Goal: Information Seeking & Learning: Learn about a topic

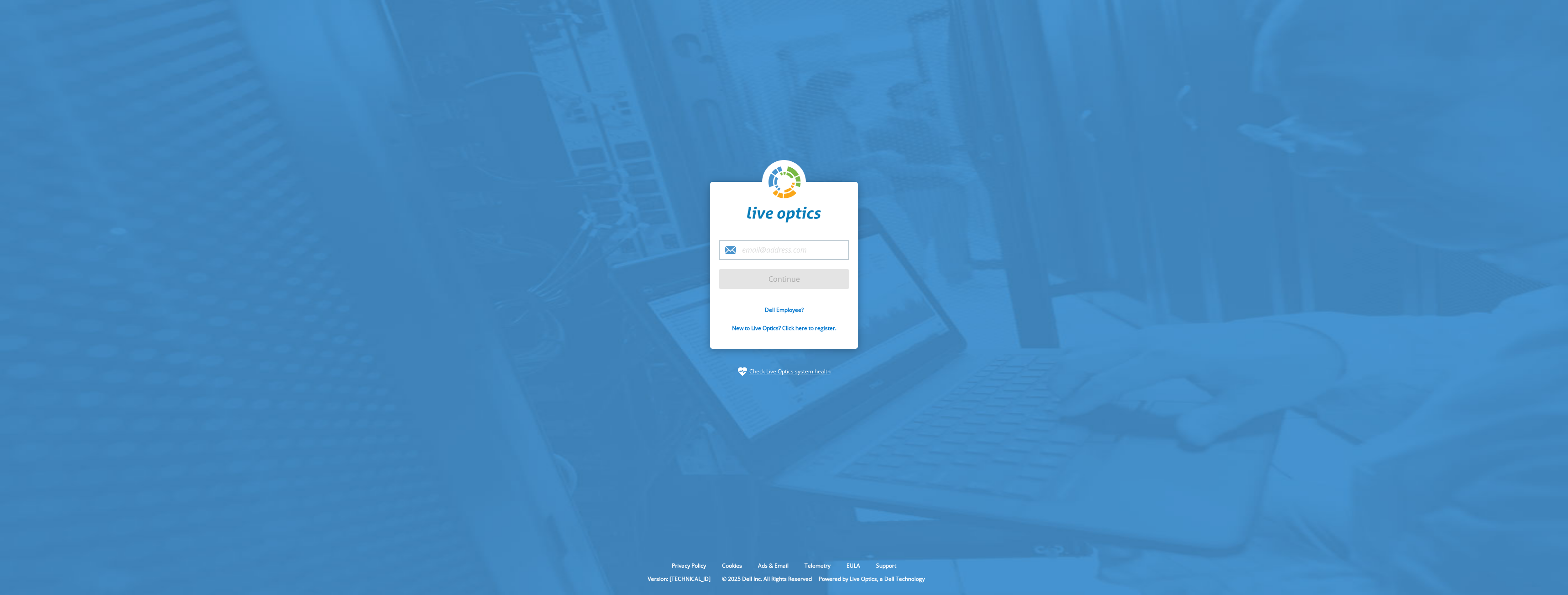
click at [796, 258] on input "email" at bounding box center [784, 250] width 130 height 19
type input "[PERSON_NAME][EMAIL_ADDRESS][PERSON_NAME][DOMAIN_NAME]"
click at [792, 281] on input "Continue" at bounding box center [784, 279] width 130 height 20
click at [787, 278] on input "Continue" at bounding box center [784, 279] width 130 height 20
click at [822, 249] on input "[PERSON_NAME][EMAIL_ADDRESS][PERSON_NAME][DOMAIN_NAME]" at bounding box center [784, 250] width 130 height 19
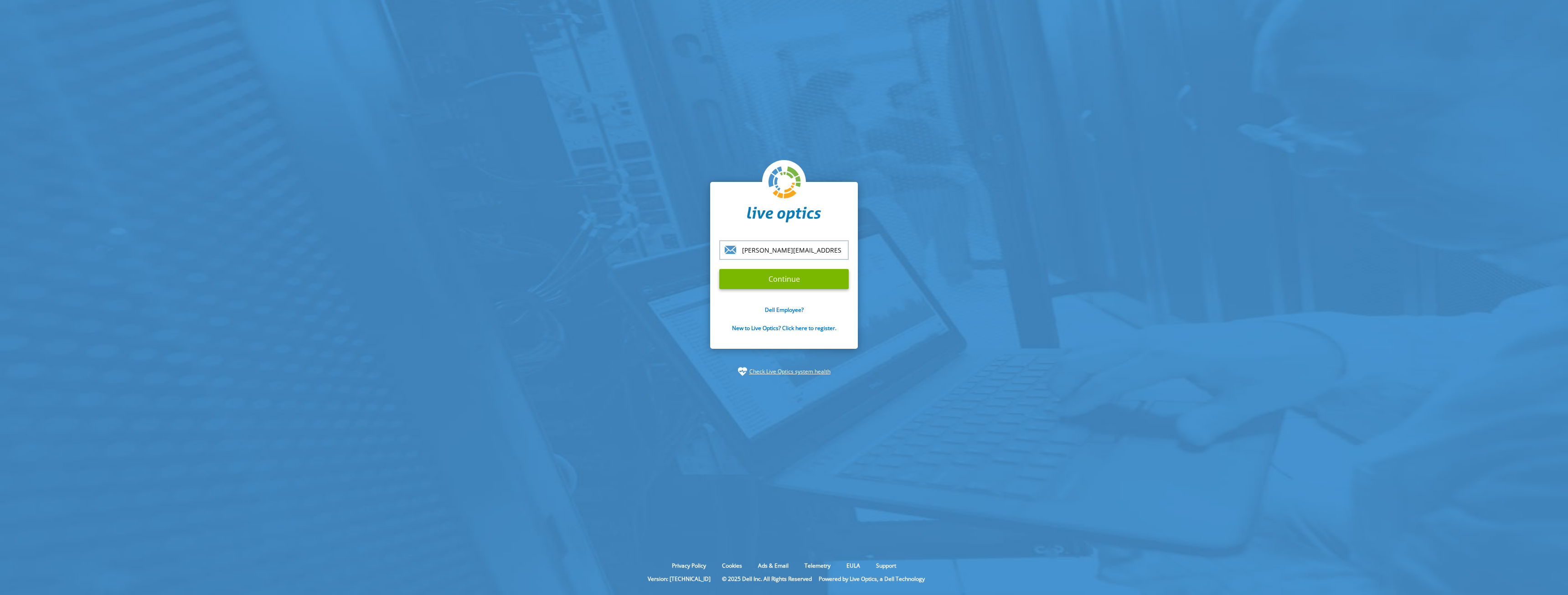
click at [841, 250] on input "[PERSON_NAME][EMAIL_ADDRESS][PERSON_NAME][DOMAIN_NAME]" at bounding box center [784, 250] width 130 height 19
click at [791, 277] on input "Continue" at bounding box center [784, 279] width 130 height 20
click at [798, 275] on input "Continue" at bounding box center [784, 279] width 130 height 20
click at [811, 286] on input "Continue" at bounding box center [784, 279] width 130 height 20
drag, startPoint x: 829, startPoint y: 253, endPoint x: 839, endPoint y: 252, distance: 10.0
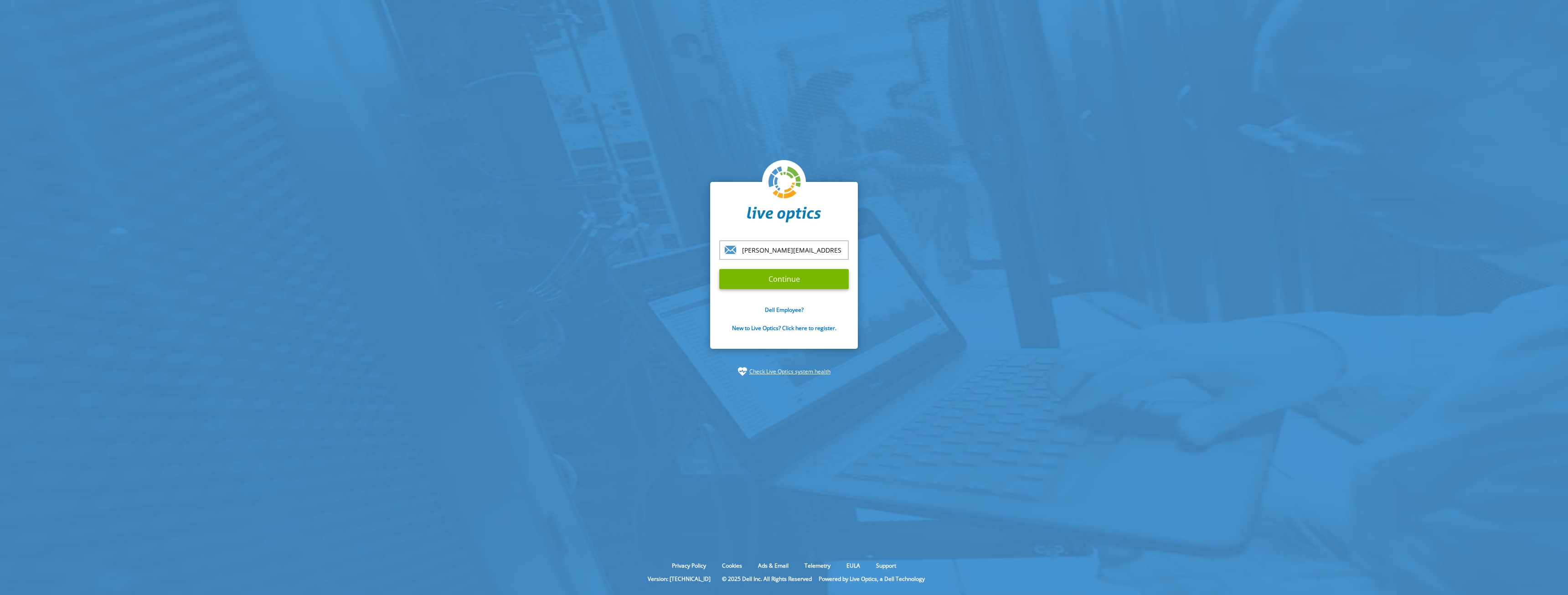
click at [830, 253] on input "[PERSON_NAME][EMAIL_ADDRESS][PERSON_NAME][DOMAIN_NAME]" at bounding box center [784, 250] width 130 height 19
click at [839, 252] on input "[PERSON_NAME][EMAIL_ADDRESS][PERSON_NAME][DOMAIN_NAME]" at bounding box center [784, 250] width 130 height 19
click at [799, 282] on input "Continue" at bounding box center [784, 279] width 130 height 20
click at [765, 275] on input "Continue" at bounding box center [784, 279] width 130 height 20
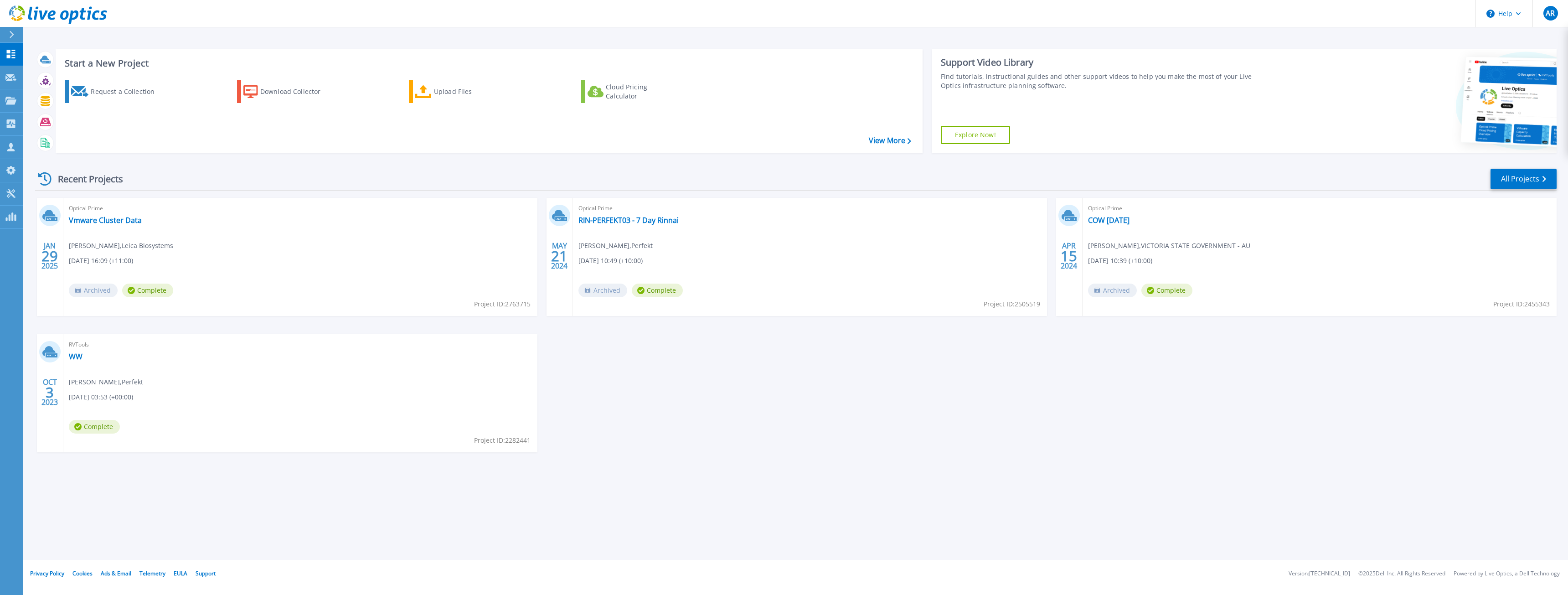
click at [111, 240] on div "Optical Prime Vmware Cluster Data [PERSON_NAME] , Leica Biosystems [DATE] 16:09…" at bounding box center [300, 257] width 474 height 118
click at [103, 221] on link "Vmware Cluster Data" at bounding box center [105, 220] width 73 height 9
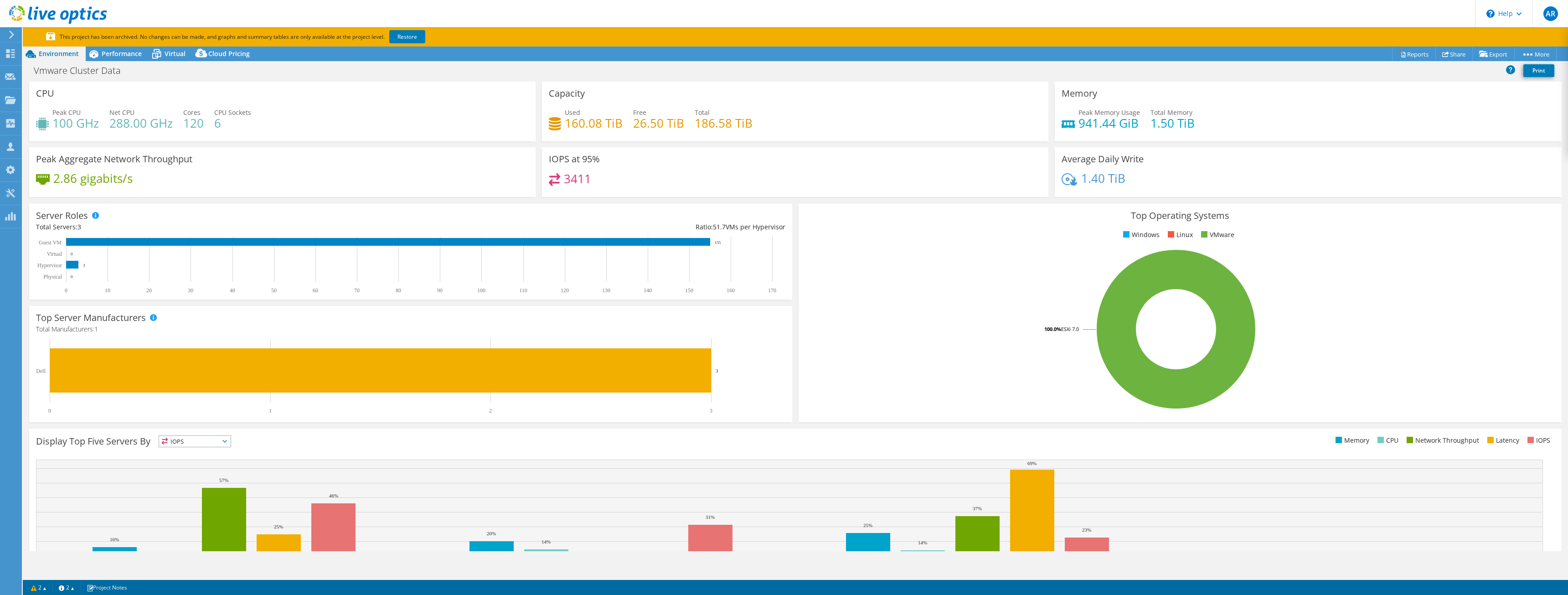
select select "USD"
drag, startPoint x: 684, startPoint y: 127, endPoint x: 628, endPoint y: 126, distance: 56.0
click at [628, 126] on div "Used 160.08 TiB Free 26.50 TiB Total 186.58 TiB" at bounding box center [795, 122] width 492 height 30
click at [712, 128] on h4 "186.58 TiB" at bounding box center [723, 123] width 58 height 10
drag, startPoint x: 767, startPoint y: 124, endPoint x: 545, endPoint y: 128, distance: 222.0
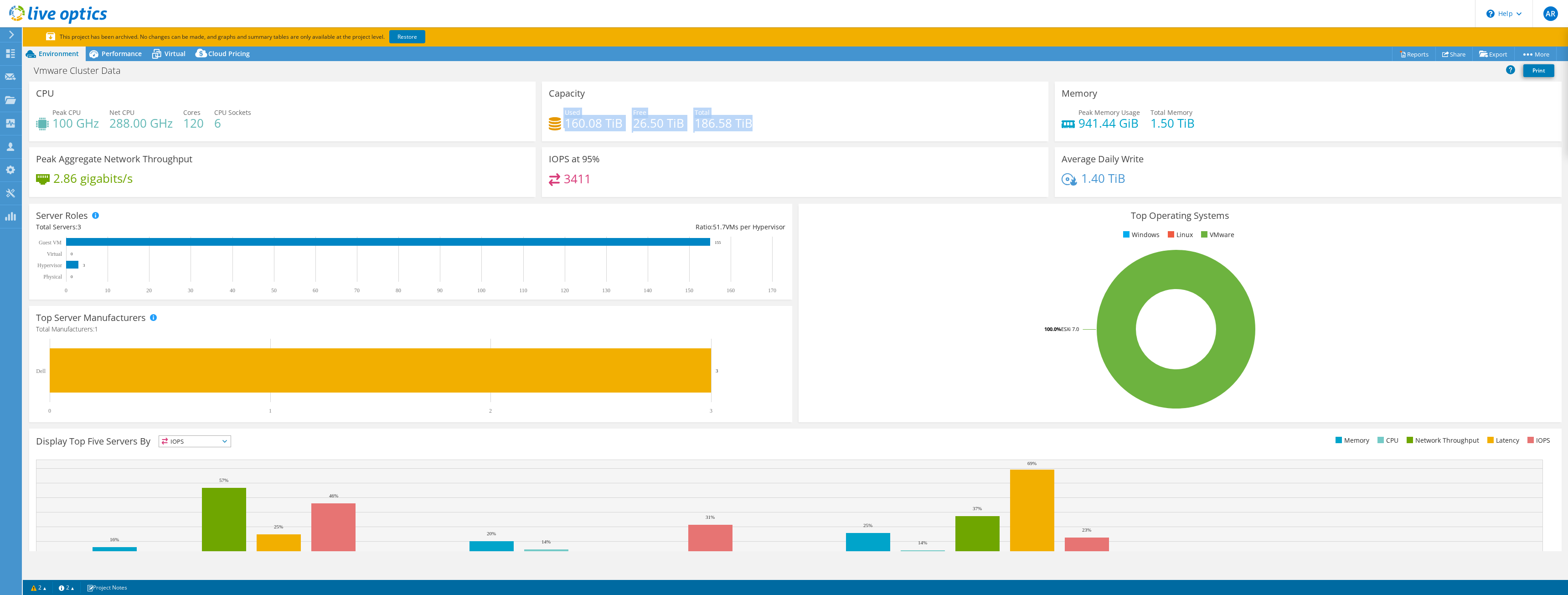
click at [545, 128] on div "Capacity Used 160.08 TiB Free 26.50 TiB Total 186.58 TiB" at bounding box center [795, 111] width 506 height 60
click at [669, 128] on h4 "26.50 TiB" at bounding box center [659, 123] width 51 height 10
drag, startPoint x: 765, startPoint y: 127, endPoint x: 562, endPoint y: 130, distance: 203.0
click at [562, 130] on div "Used 160.08 TiB Free 26.50 TiB Total 186.58 TiB" at bounding box center [795, 122] width 492 height 30
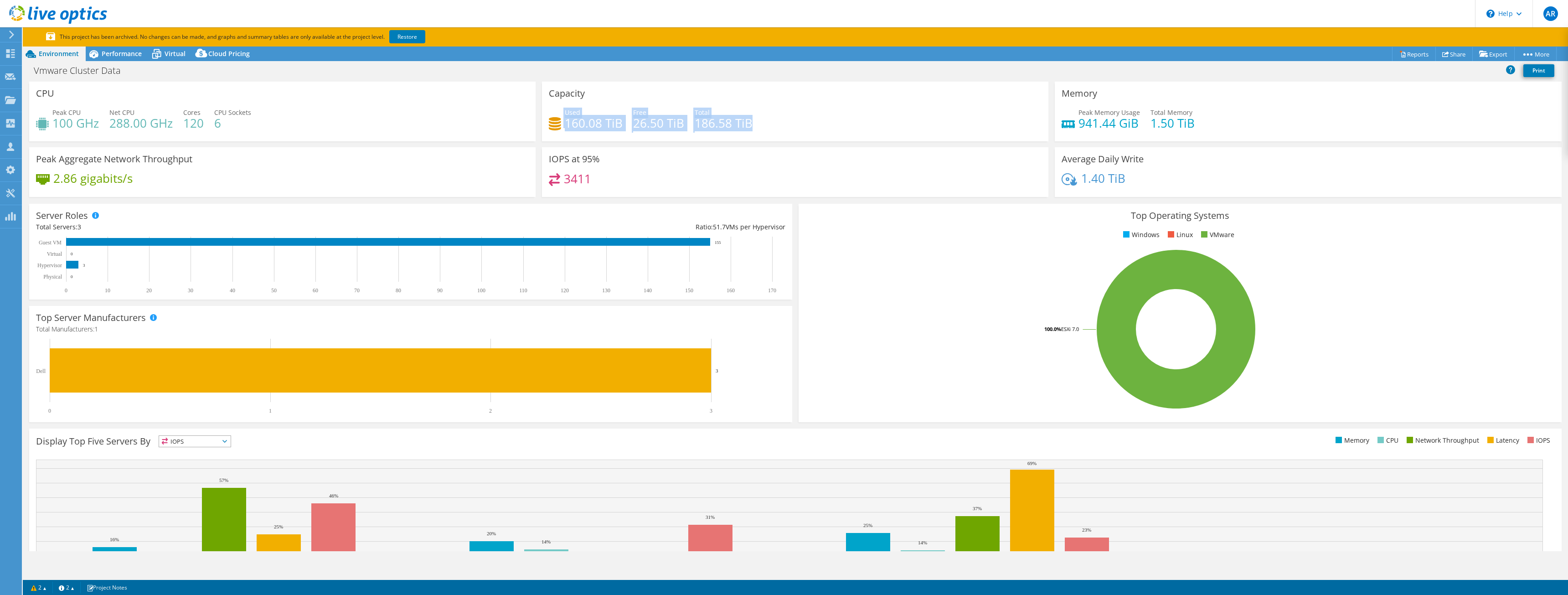
drag, startPoint x: 559, startPoint y: 123, endPoint x: 761, endPoint y: 121, distance: 202.0
click at [761, 121] on div "Used 160.08 TiB Free 26.50 TiB Total 186.58 TiB" at bounding box center [795, 122] width 492 height 30
drag, startPoint x: 752, startPoint y: 122, endPoint x: 757, endPoint y: 121, distance: 5.1
click at [757, 121] on div "Used 160.08 TiB Free 26.50 TiB Total 186.58 TiB" at bounding box center [795, 122] width 492 height 30
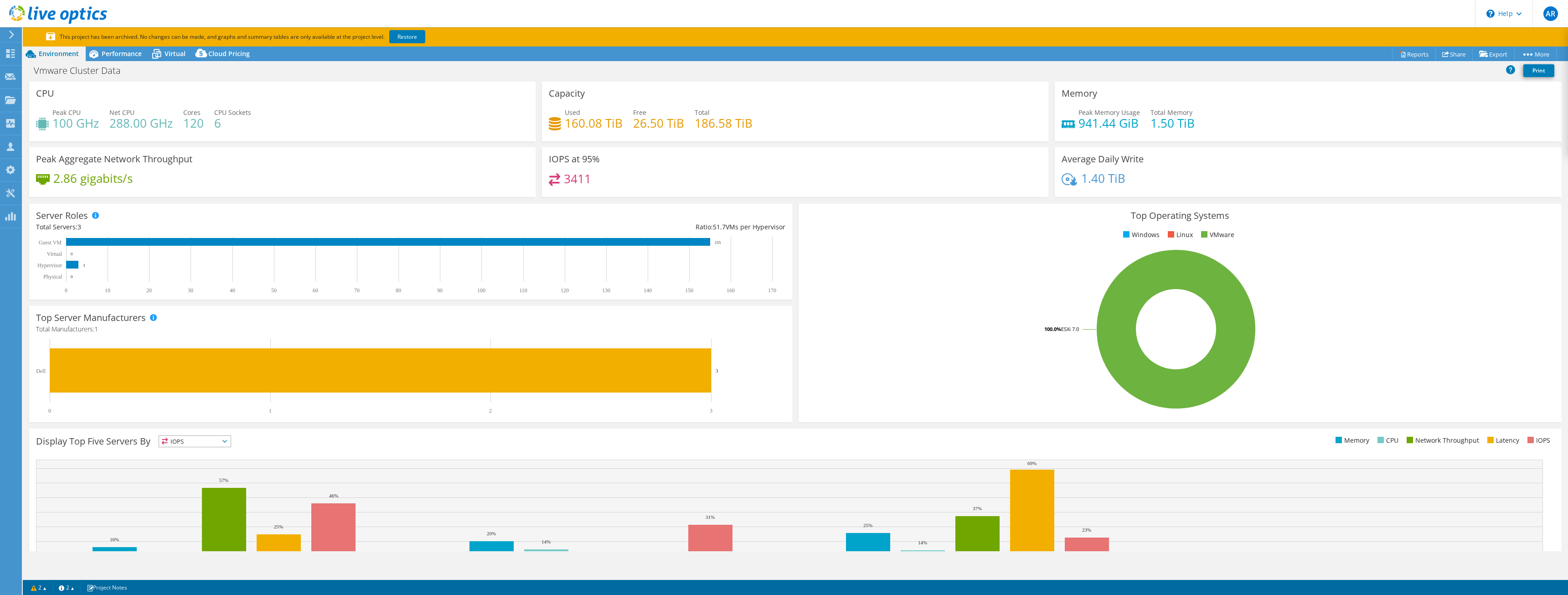
click at [757, 121] on div "Used 160.08 TiB Free 26.50 TiB Total 186.58 TiB" at bounding box center [795, 122] width 492 height 30
drag, startPoint x: 747, startPoint y: 122, endPoint x: 564, endPoint y: 121, distance: 183.0
click at [564, 121] on div "Used 160.08 TiB Free 26.50 TiB Total 186.58 TiB" at bounding box center [795, 122] width 492 height 30
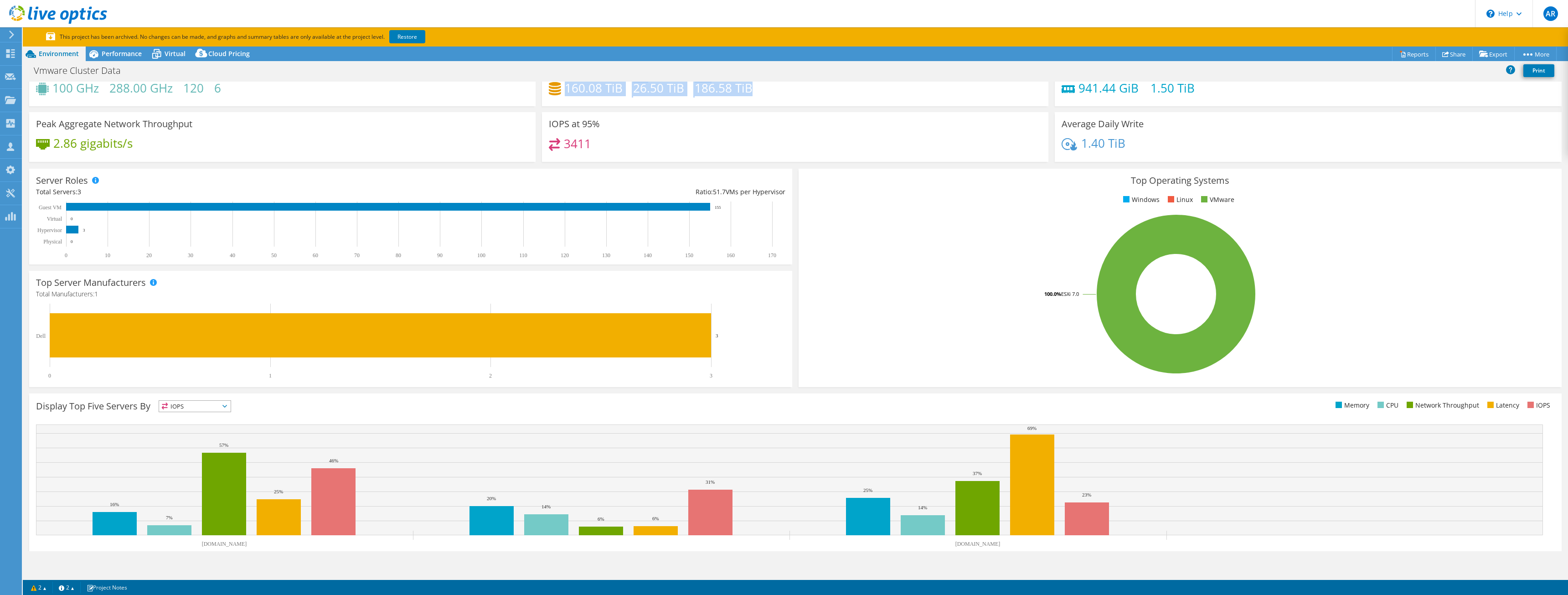
scroll to position [62, 0]
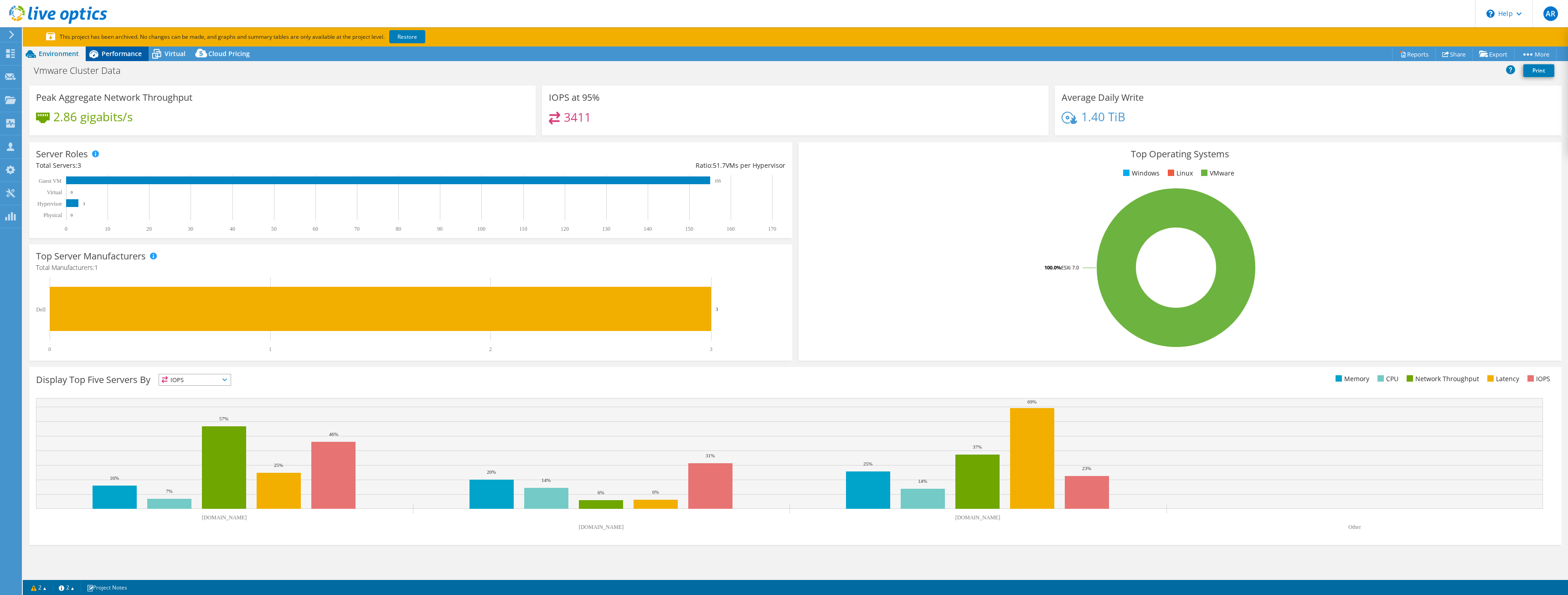
click at [130, 60] on div "Performance" at bounding box center [117, 54] width 63 height 15
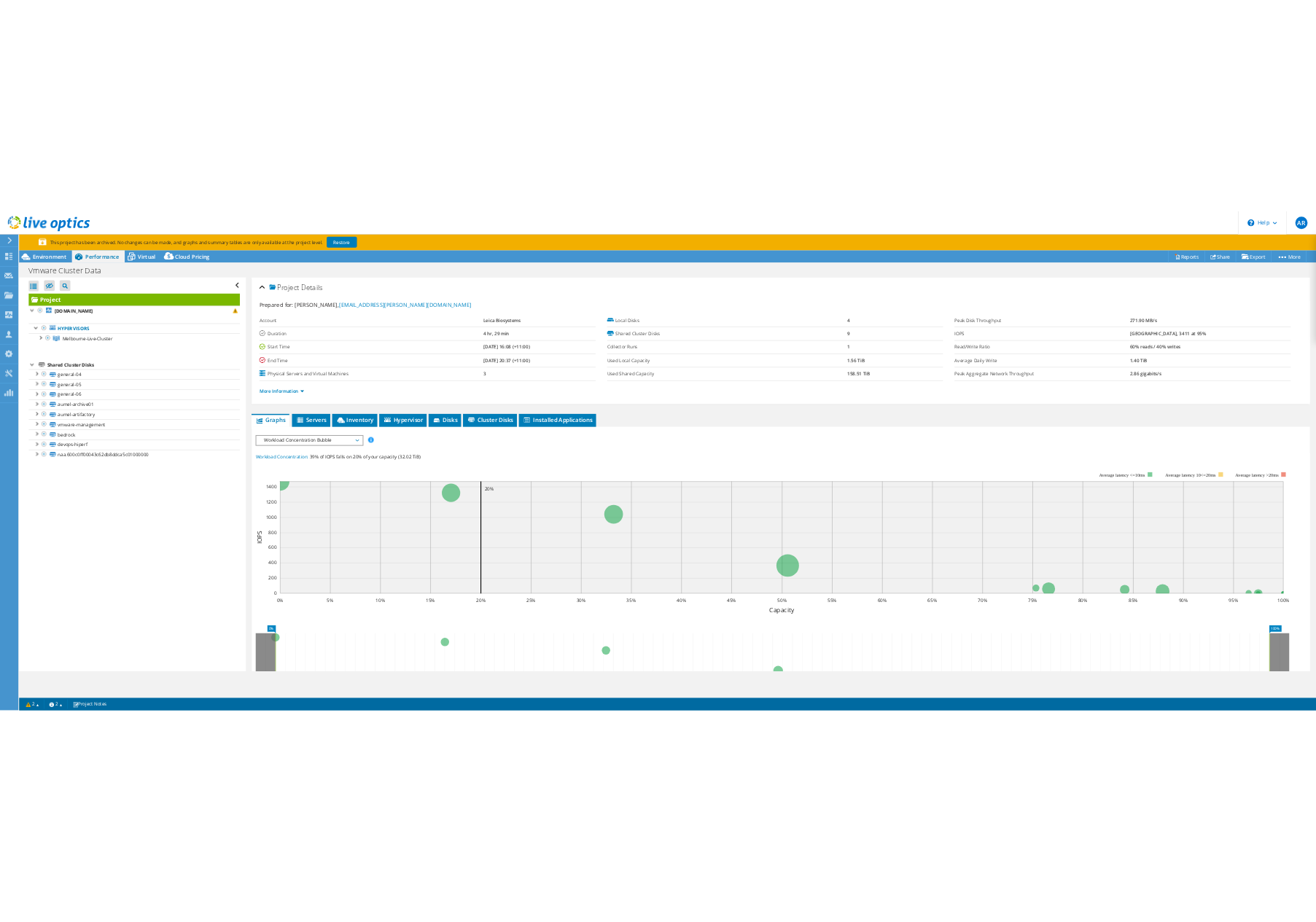
scroll to position [0, 0]
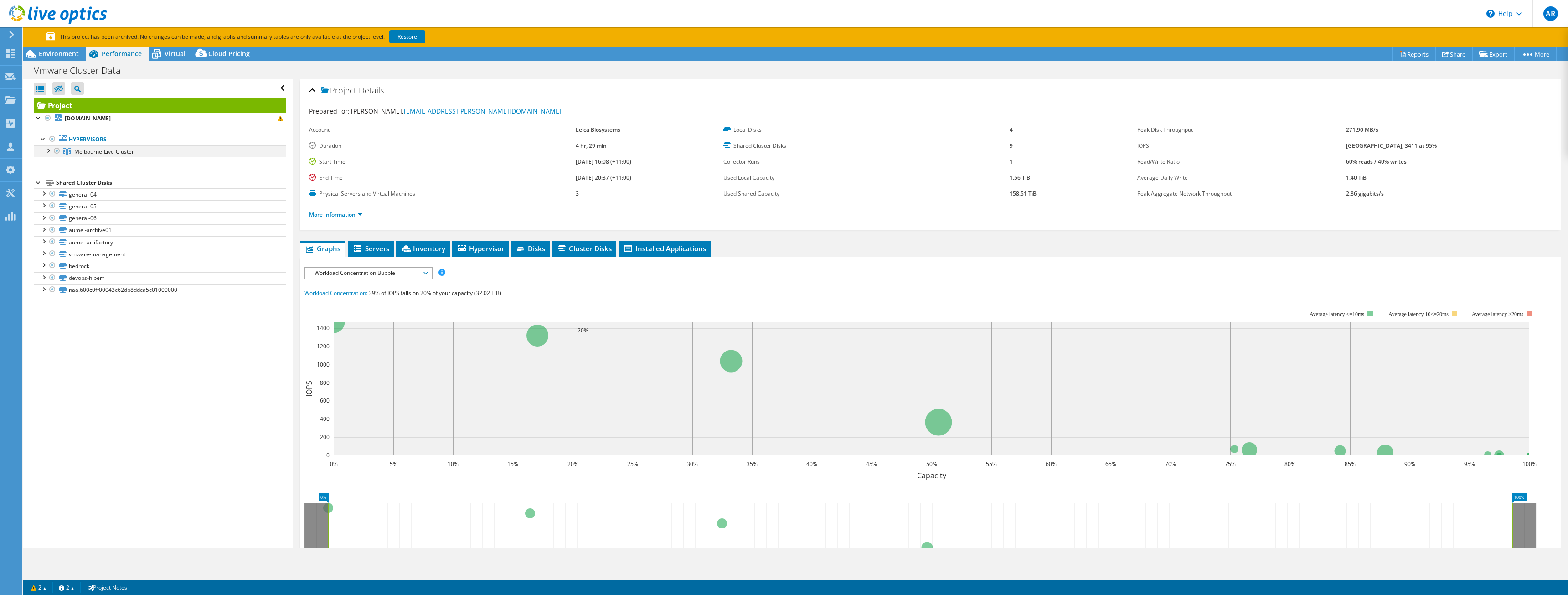
click at [50, 148] on div at bounding box center [47, 150] width 9 height 9
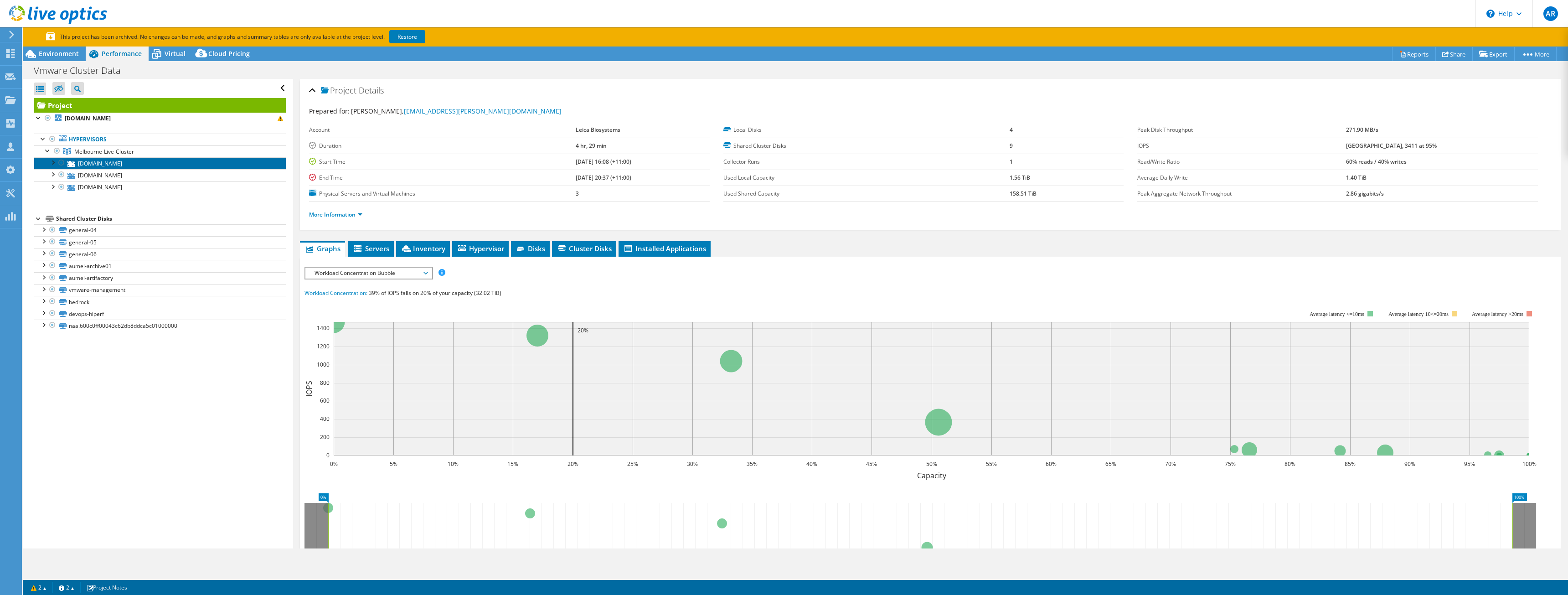
click at [115, 168] on link "aumel-vm03.leicabio.com" at bounding box center [159, 163] width 251 height 12
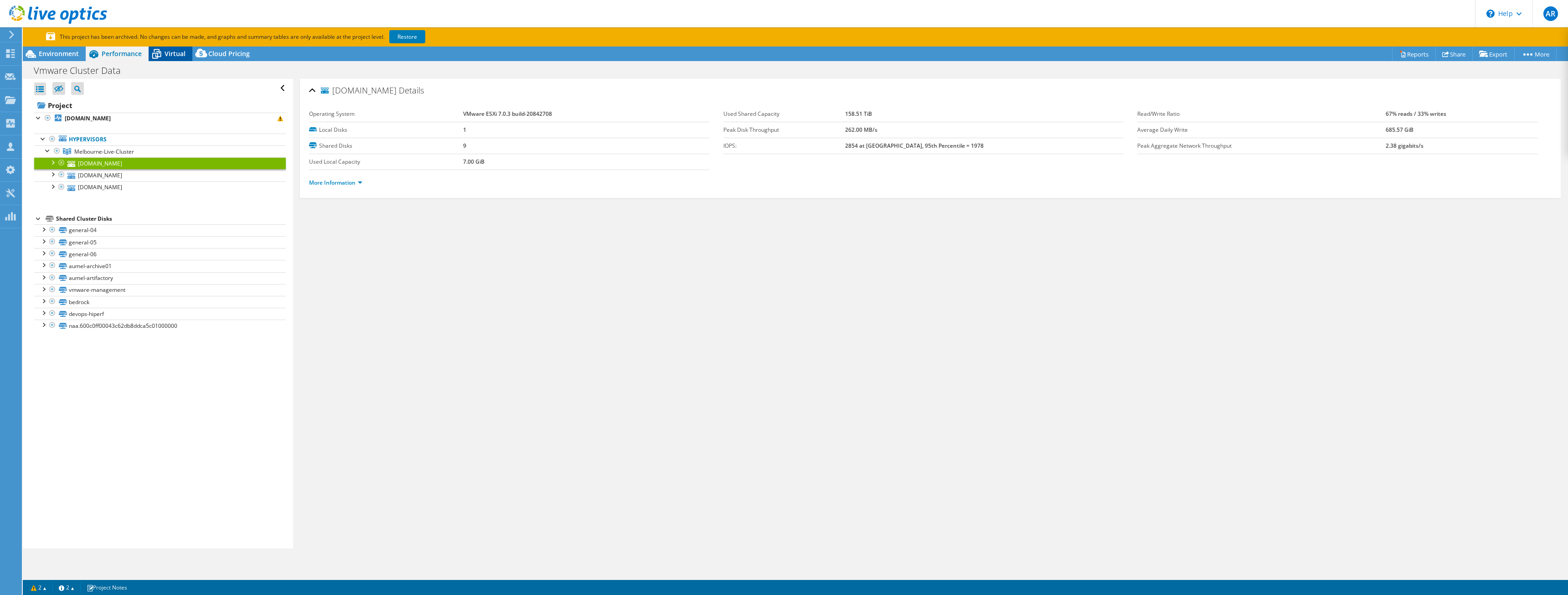
click at [173, 56] on span "Virtual" at bounding box center [175, 54] width 21 height 9
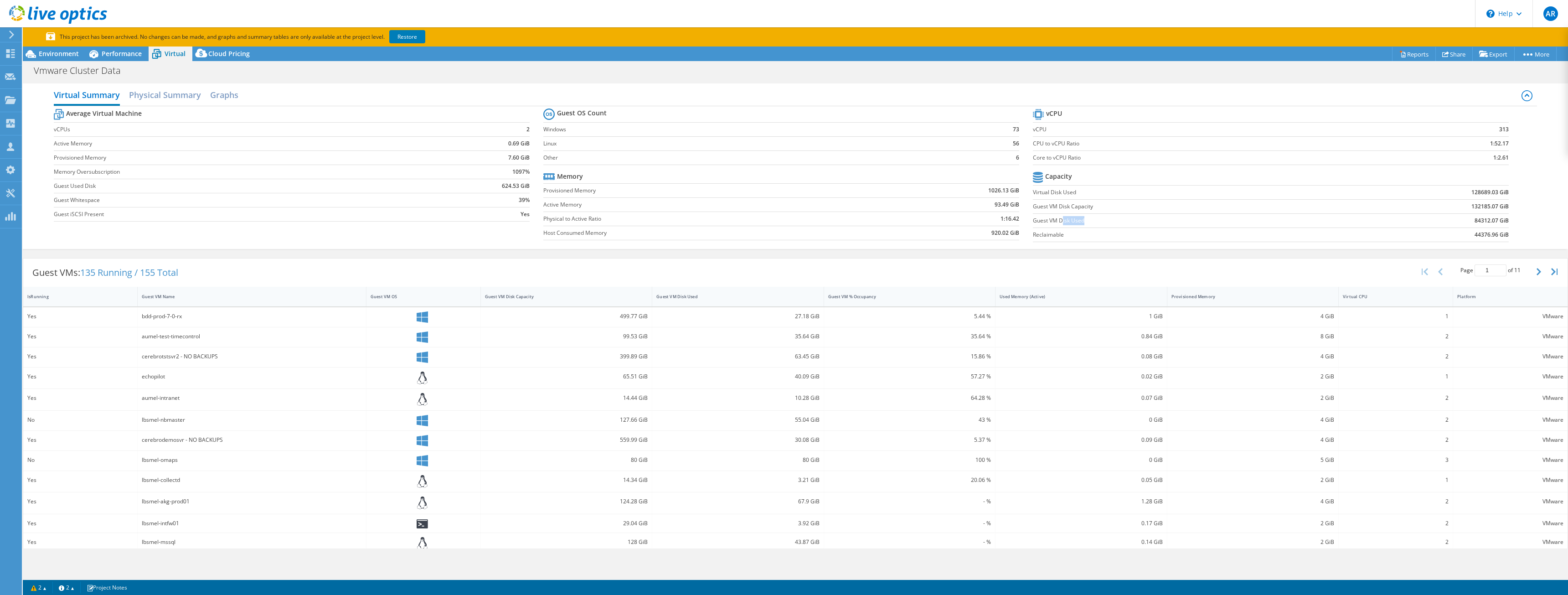
drag, startPoint x: 1057, startPoint y: 220, endPoint x: 1099, endPoint y: 218, distance: 42.0
click at [1099, 218] on label "Guest VM Disk Used" at bounding box center [1184, 220] width 302 height 9
drag, startPoint x: 1505, startPoint y: 220, endPoint x: 1472, endPoint y: 222, distance: 33.1
click at [1472, 222] on section "vCPU vCPU 313 CPU to vCPU Ratio 1:52.17 Core to vCPU Ratio 1:2.61 Capacity Virt…" at bounding box center [1278, 177] width 489 height 140
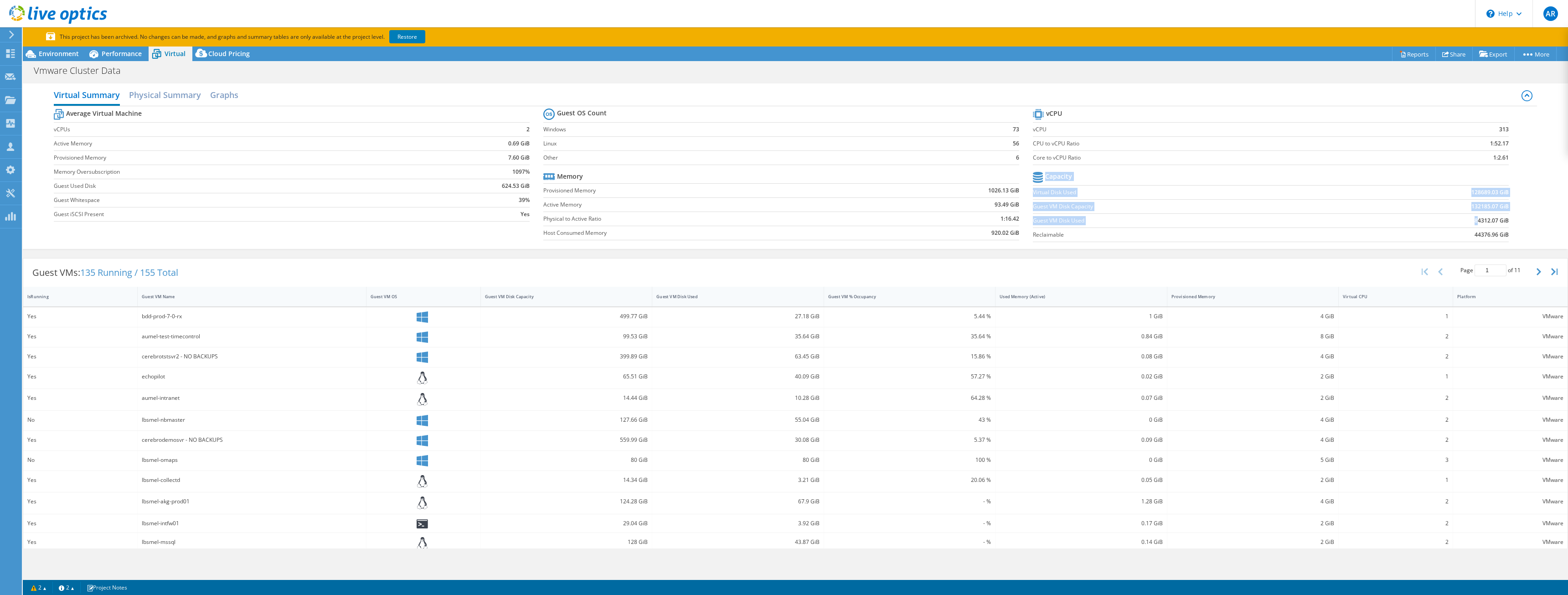
click at [1474, 223] on b "84312.07 GiB" at bounding box center [1491, 220] width 34 height 9
click at [1461, 226] on td "84312.07 GiB" at bounding box center [1421, 220] width 174 height 14
drag, startPoint x: 1462, startPoint y: 224, endPoint x: 1502, endPoint y: 221, distance: 40.1
click at [1502, 221] on section "vCPU vCPU 313 CPU to vCPU Ratio 1:52.17 Core to vCPU Ratio 1:2.61 Capacity Virt…" at bounding box center [1278, 177] width 489 height 140
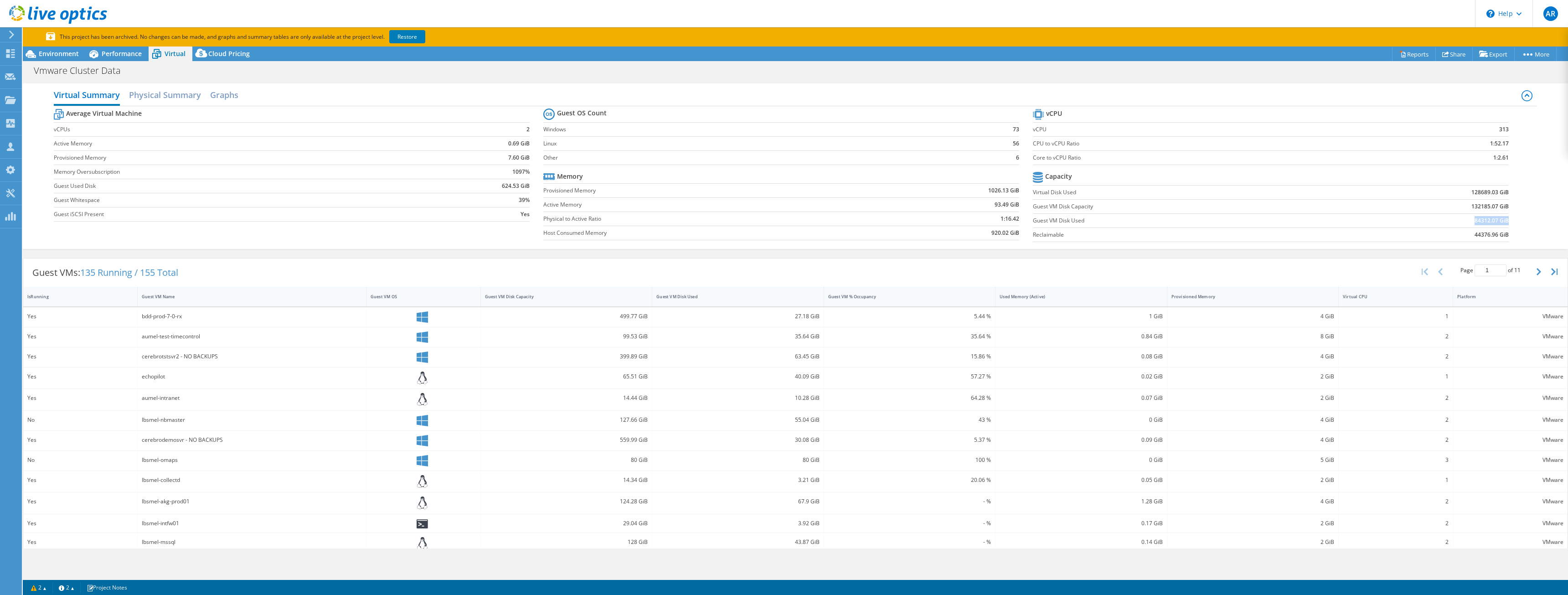
drag, startPoint x: 1502, startPoint y: 219, endPoint x: 1461, endPoint y: 219, distance: 41.0
click at [1461, 219] on td "84312.07 GiB" at bounding box center [1421, 220] width 174 height 14
click at [1043, 250] on div "Virtual Summary Physical Summary Graphs Average Virtual Machine vCPUs 2 Active …" at bounding box center [795, 166] width 1545 height 175
drag, startPoint x: 1040, startPoint y: 171, endPoint x: 1147, endPoint y: 192, distance: 109.0
click at [1147, 191] on tbody "Capacity Virtual Disk Used 128689.03 GiB Guest VM Disk Capacity 132185.07 GiB G…" at bounding box center [1271, 206] width 476 height 72
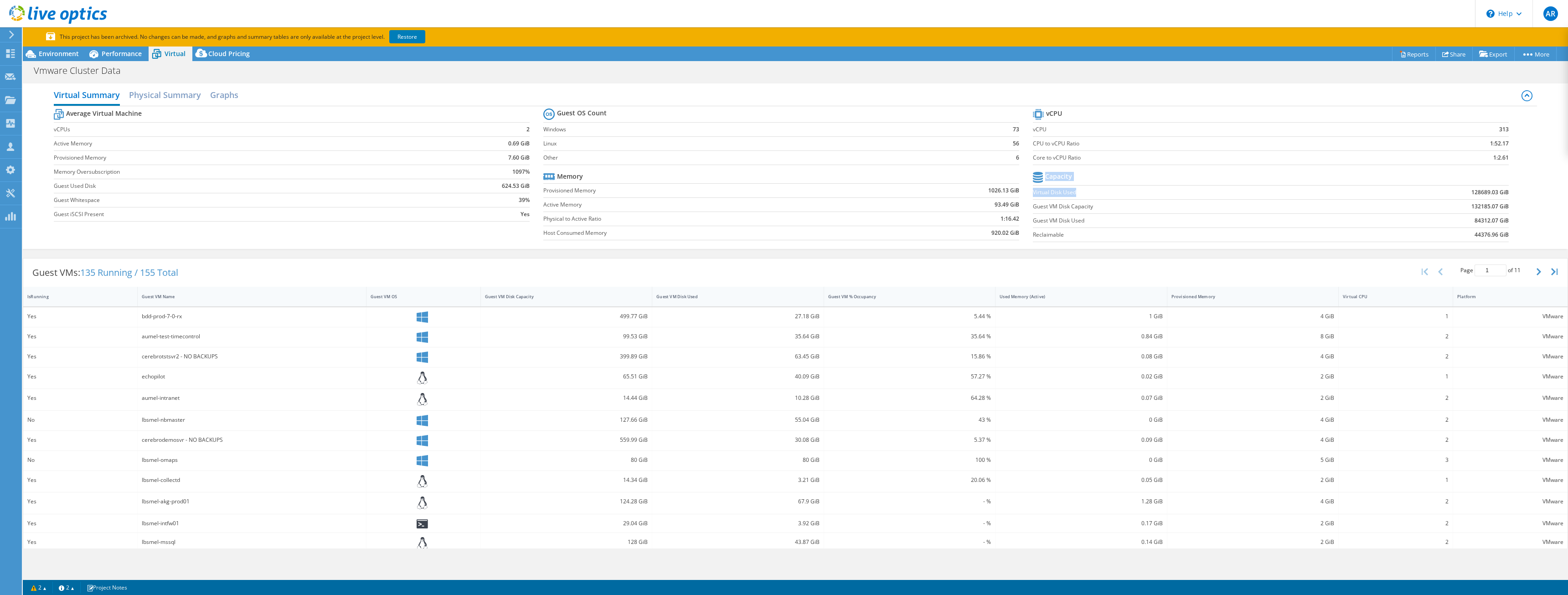
click at [1147, 192] on label "Virtual Disk Used" at bounding box center [1184, 192] width 302 height 9
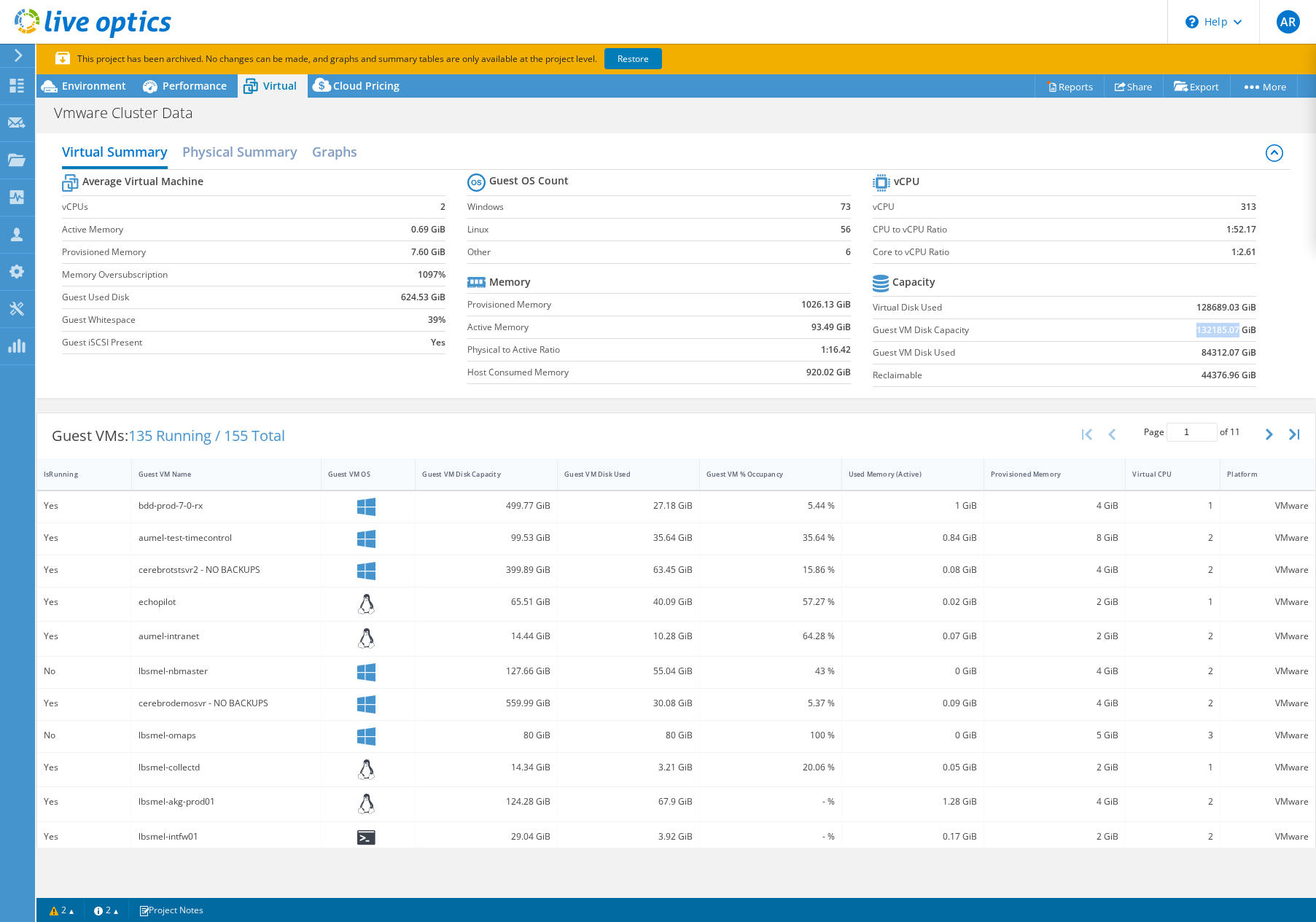
drag, startPoint x: 1188, startPoint y: 330, endPoint x: 1227, endPoint y: 335, distance: 39.3
click at [1227, 335] on b "132185.07 GiB" at bounding box center [1225, 330] width 59 height 15
copy b "132185.07"
click at [1017, 135] on div "Virtual Summary Physical Summary Graphs Average Virtual Machine vCPUs 2 Active …" at bounding box center [676, 266] width 1279 height 265
click at [1082, 324] on label "Guest VM Disk Capacity" at bounding box center [993, 330] width 242 height 15
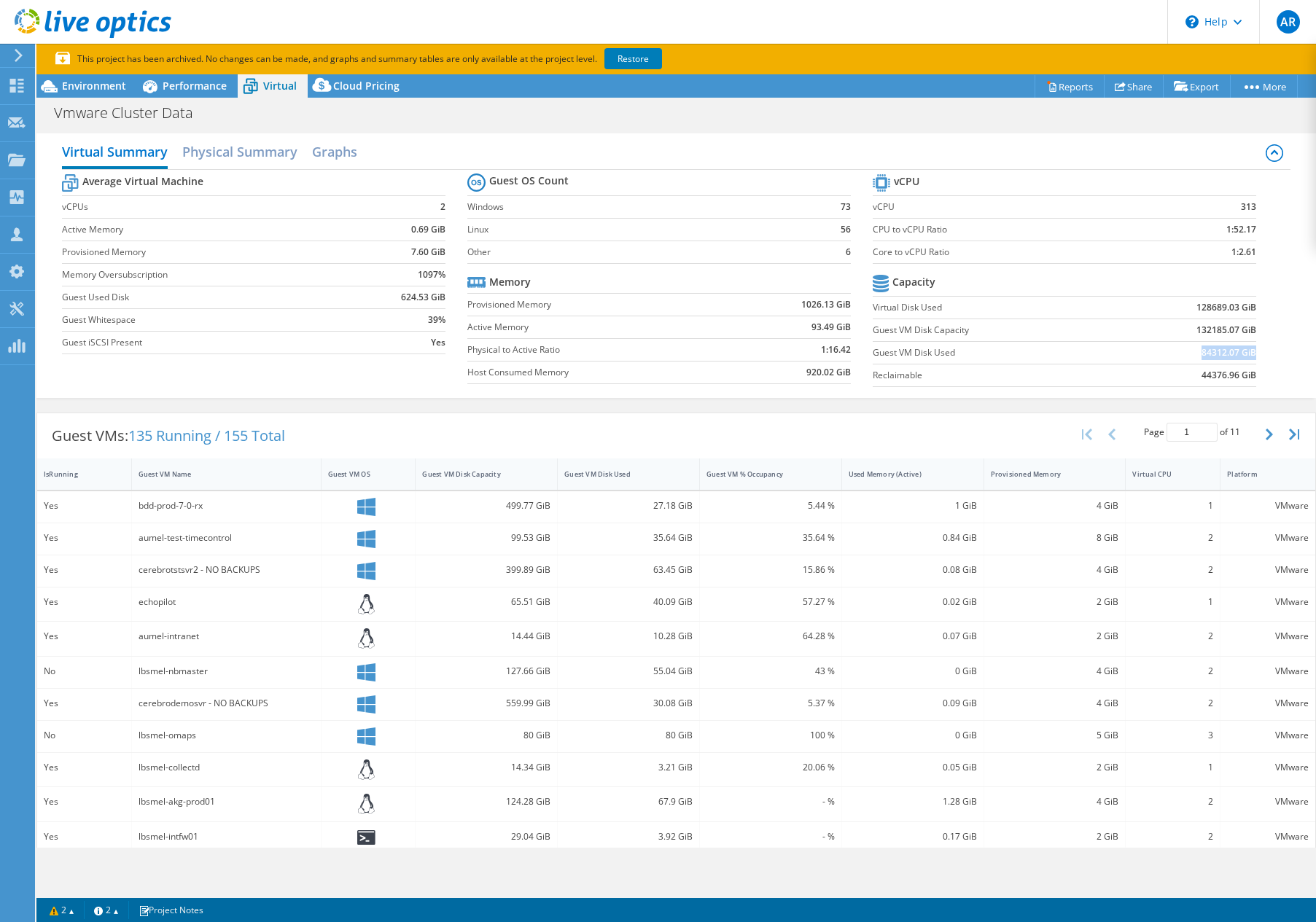
drag, startPoint x: 1196, startPoint y: 352, endPoint x: 1244, endPoint y: 352, distance: 48.0
click at [1244, 352] on b "84312.07 GiB" at bounding box center [1228, 352] width 55 height 15
drag, startPoint x: 1249, startPoint y: 351, endPoint x: 1182, endPoint y: 352, distance: 67.0
click at [1182, 352] on section "vCPU vCPU 313 CPU to vCPU Ratio 1:52.17 Core to vCPU Ratio 1:2.61 Capacity Virt…" at bounding box center [1075, 282] width 405 height 224
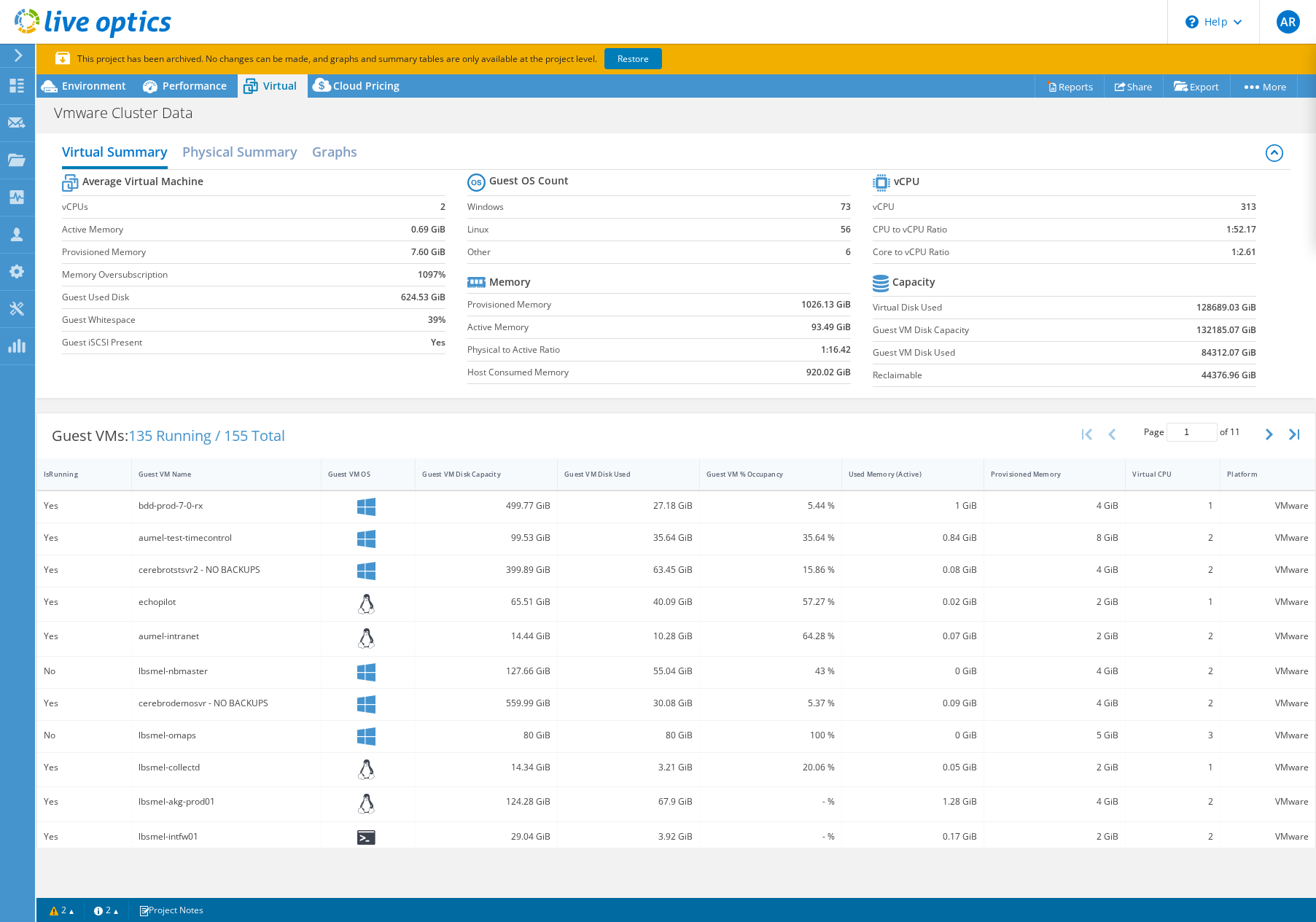
click at [1182, 352] on td "84312.07 GiB" at bounding box center [1186, 351] width 141 height 22
drag, startPoint x: 1188, startPoint y: 352, endPoint x: 1251, endPoint y: 352, distance: 63.0
click at [1251, 352] on section "vCPU vCPU 313 CPU to vCPU Ratio 1:52.17 Core to vCPU Ratio 1:2.61 Capacity Virt…" at bounding box center [1075, 282] width 405 height 224
drag, startPoint x: 1173, startPoint y: 376, endPoint x: 1273, endPoint y: 371, distance: 100.1
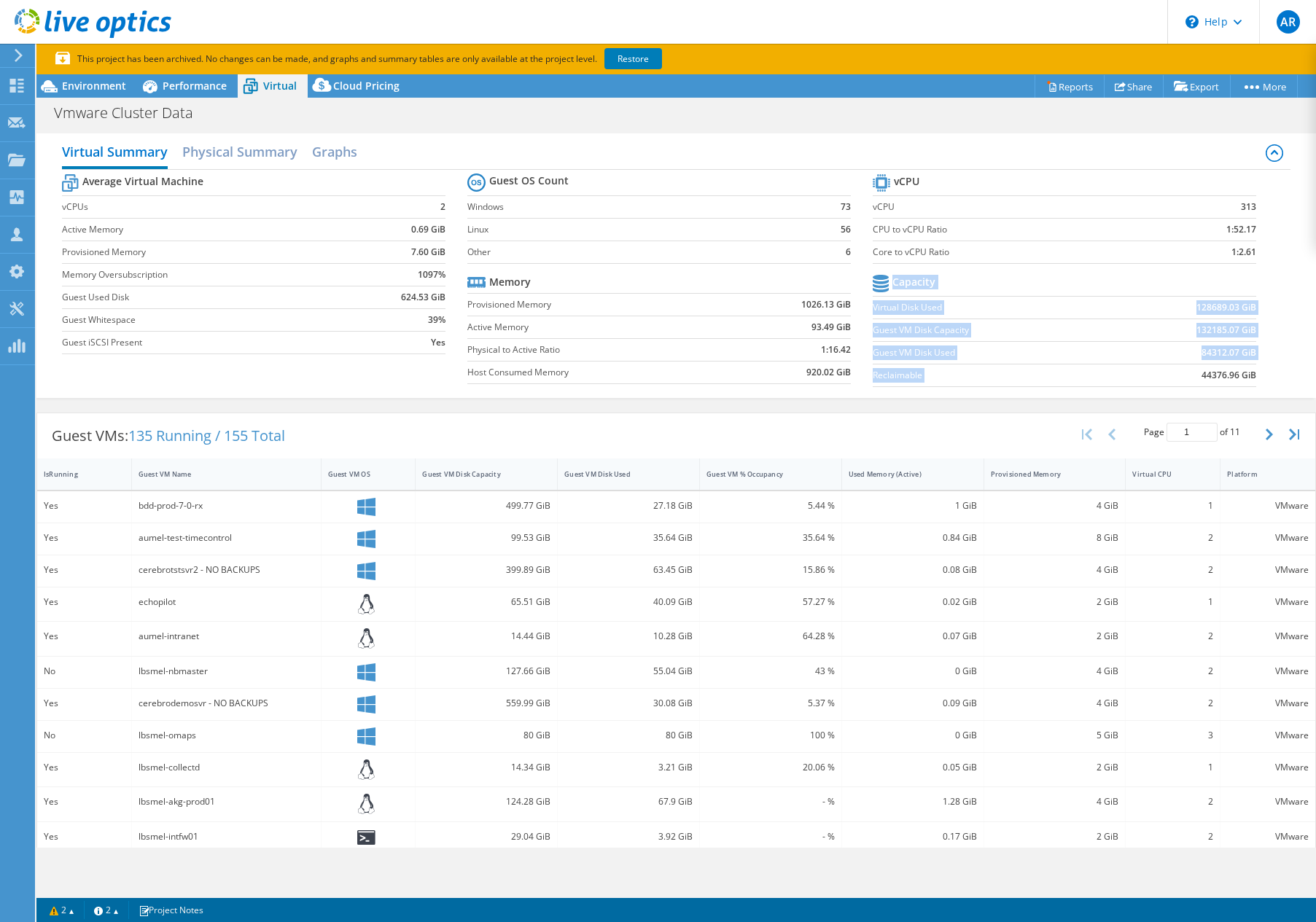
click at [1273, 371] on div "Average Virtual Machine vCPUs 2 Active Memory 0.69 GiB Provisioned Memory 7.60 …" at bounding box center [676, 281] width 1228 height 225
drag, startPoint x: 1224, startPoint y: 367, endPoint x: 1216, endPoint y: 365, distance: 8.2
click at [1224, 367] on td "44376.96 GiB" at bounding box center [1186, 375] width 141 height 22
drag, startPoint x: 1249, startPoint y: 333, endPoint x: 1186, endPoint y: 330, distance: 63.1
click at [1186, 330] on section "vCPU vCPU 313 CPU to vCPU Ratio 1:52.17 Core to vCPU Ratio 1:2.61 Capacity Virt…" at bounding box center [1075, 282] width 405 height 224
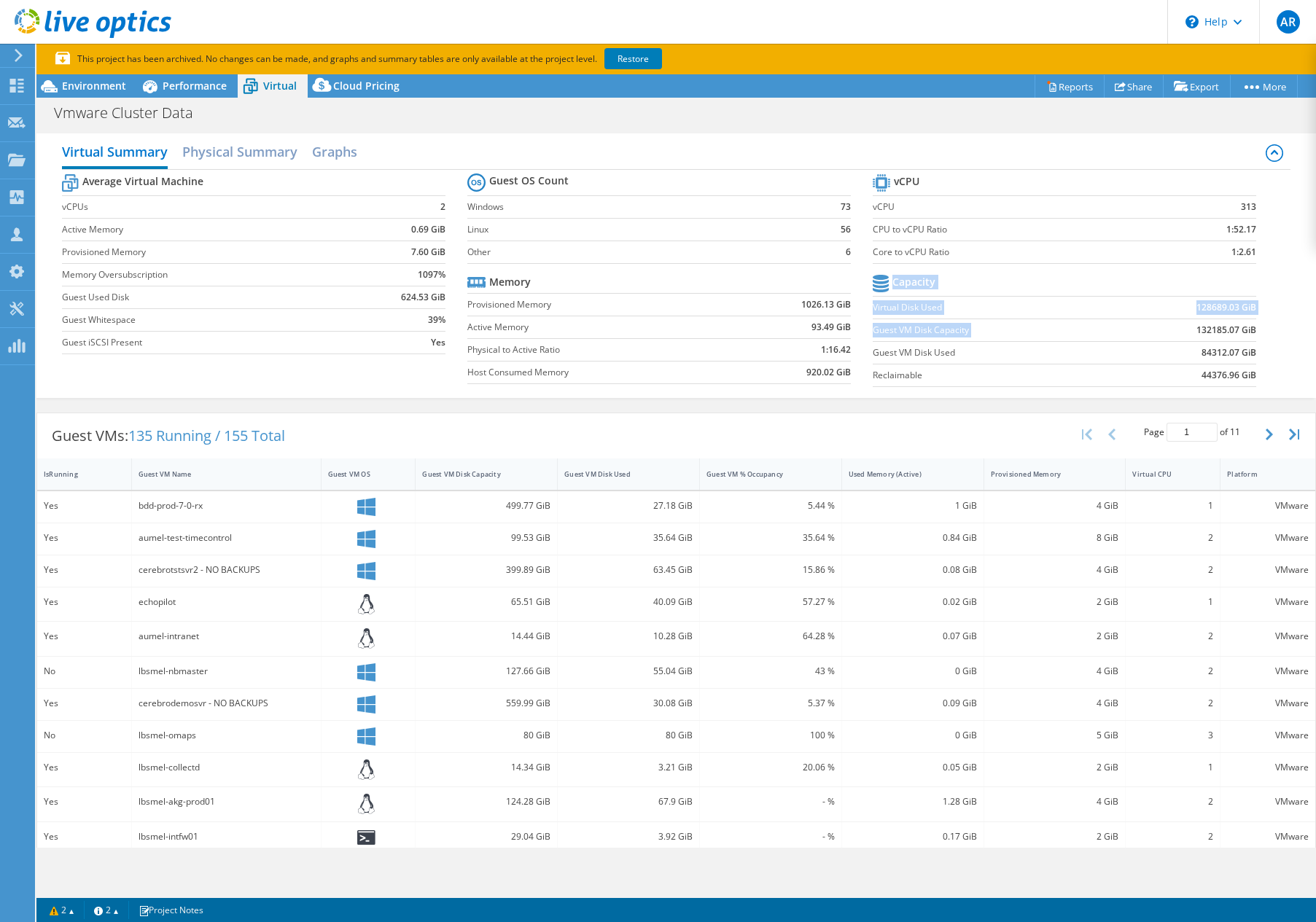
click at [1196, 330] on b "132185.07 GiB" at bounding box center [1225, 330] width 59 height 15
drag, startPoint x: 1173, startPoint y: 335, endPoint x: 1234, endPoint y: 330, distance: 61.2
click at [1234, 330] on td "132185.07 GiB" at bounding box center [1186, 329] width 141 height 22
click at [1208, 317] on td "128689.03 GiB" at bounding box center [1186, 307] width 141 height 22
drag, startPoint x: 1180, startPoint y: 309, endPoint x: 1247, endPoint y: 307, distance: 67.0
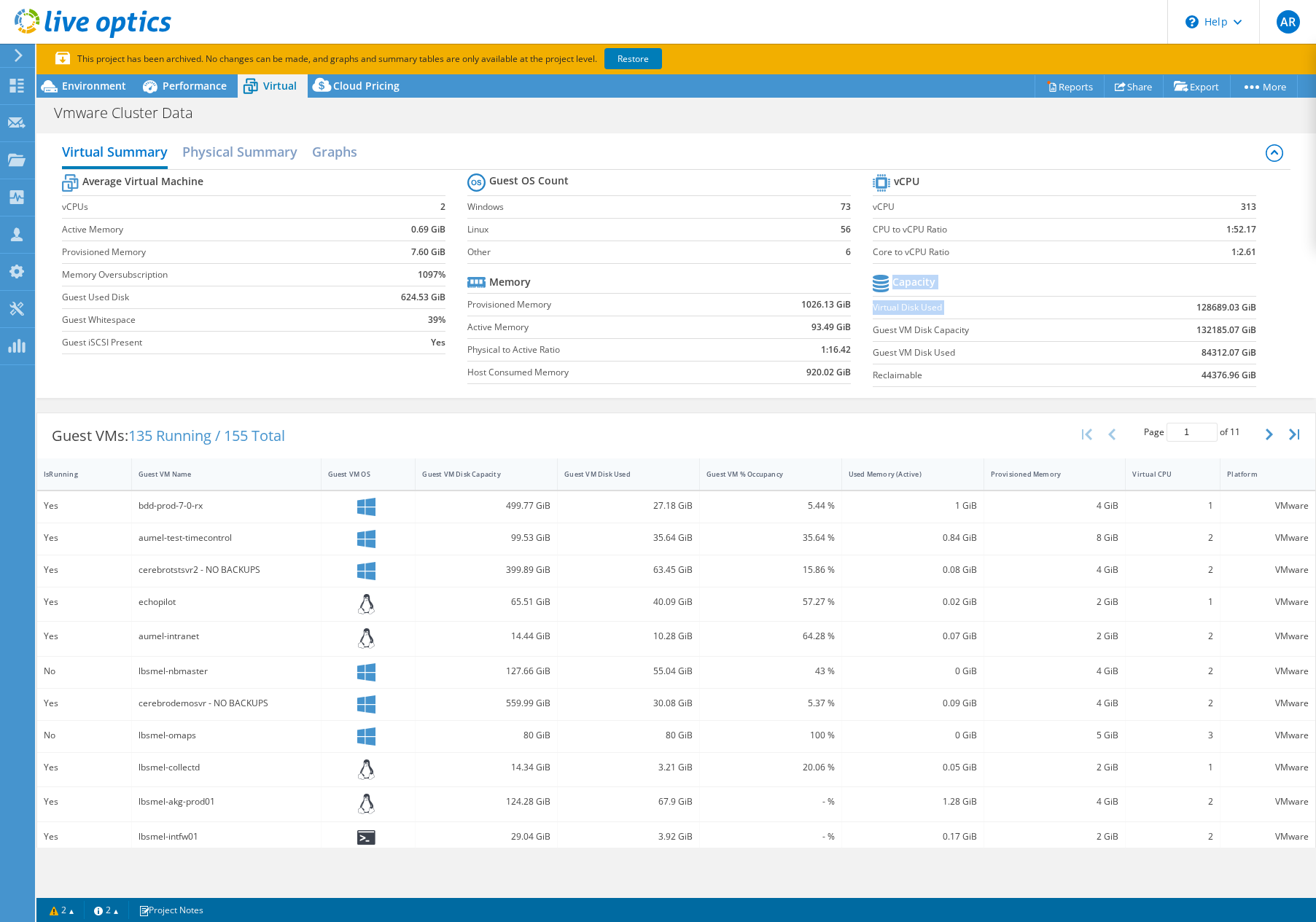
click at [1247, 307] on section "vCPU vCPU 313 CPU to vCPU Ratio 1:52.17 Core to vCPU Ratio 1:2.61 Capacity Virt…" at bounding box center [1075, 282] width 405 height 224
drag, startPoint x: 1247, startPoint y: 307, endPoint x: 1203, endPoint y: 308, distance: 44.0
click at [1203, 308] on section "vCPU vCPU 313 CPU to vCPU Ratio 1:52.17 Core to vCPU Ratio 1:2.61 Capacity Virt…" at bounding box center [1075, 282] width 405 height 224
click at [1203, 308] on b "128689.03 GiB" at bounding box center [1225, 308] width 59 height 15
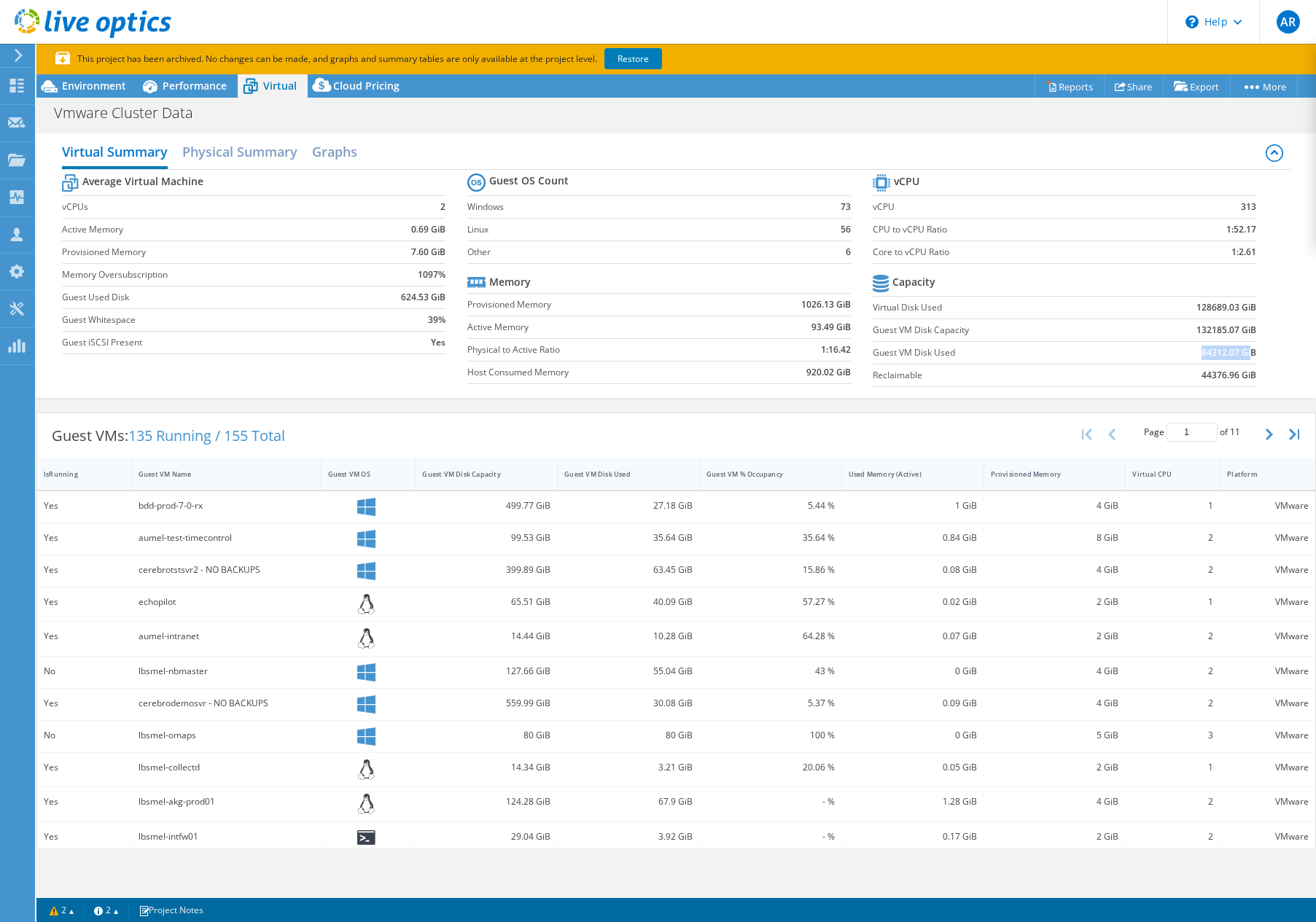
drag, startPoint x: 1189, startPoint y: 352, endPoint x: 1241, endPoint y: 352, distance: 52.0
click at [1241, 352] on td "84312.07 GiB" at bounding box center [1186, 351] width 141 height 22
click at [1244, 353] on b "84312.07 GiB" at bounding box center [1228, 352] width 55 height 15
drag, startPoint x: 1245, startPoint y: 355, endPoint x: 1186, endPoint y: 350, distance: 59.2
click at [1186, 350] on td "84312.07 GiB" at bounding box center [1186, 351] width 141 height 22
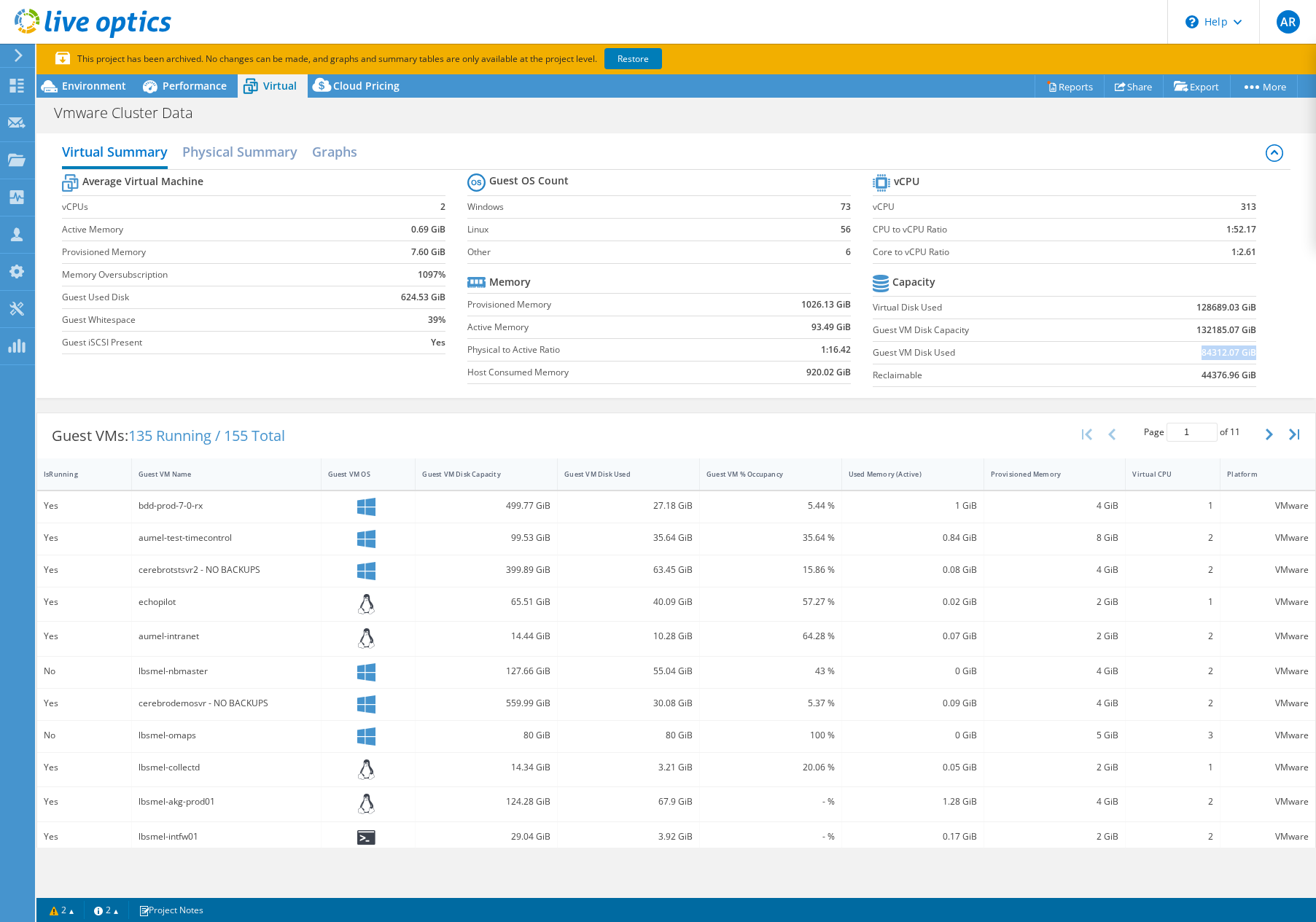
click at [1201, 354] on b "84312.07 GiB" at bounding box center [1228, 352] width 55 height 15
click at [1188, 350] on td "84312.07 GiB" at bounding box center [1186, 351] width 141 height 22
drag, startPoint x: 1193, startPoint y: 354, endPoint x: 1251, endPoint y: 355, distance: 58.0
click at [1251, 355] on section "vCPU vCPU 313 CPU to vCPU Ratio 1:52.17 Core to vCPU Ratio 1:2.61 Capacity Virt…" at bounding box center [1075, 282] width 405 height 224
click at [1251, 357] on section "vCPU vCPU 313 CPU to vCPU Ratio 1:52.17 Core to vCPU Ratio 1:2.61 Capacity Virt…" at bounding box center [1075, 282] width 405 height 224
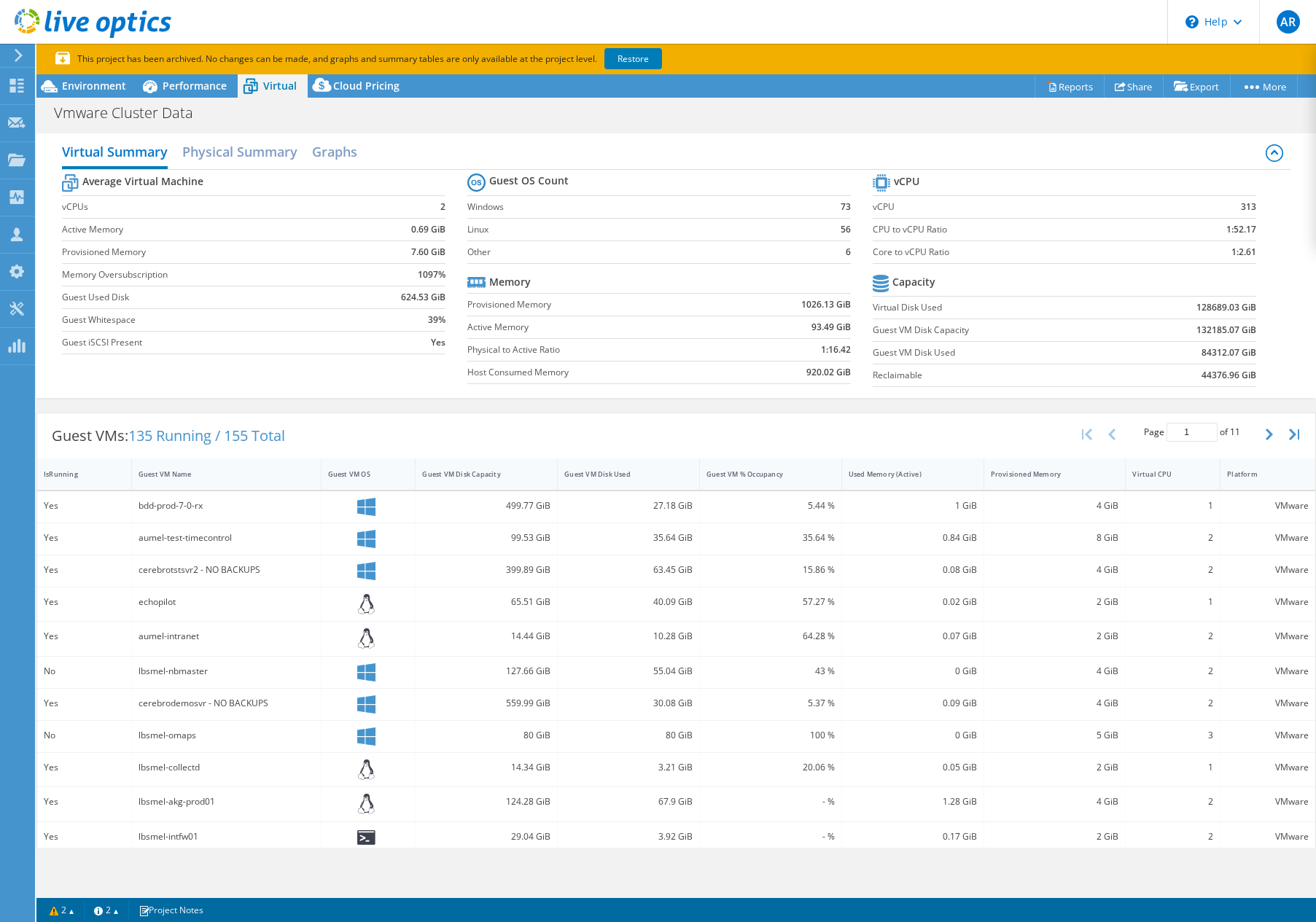
click at [1247, 353] on section "vCPU vCPU 313 CPU to vCPU Ratio 1:52.17 Core to vCPU Ratio 1:2.61 Capacity Virt…" at bounding box center [1075, 282] width 405 height 224
drag, startPoint x: 1180, startPoint y: 305, endPoint x: 1241, endPoint y: 307, distance: 61.0
click at [1241, 307] on td "128689.03 GiB" at bounding box center [1186, 307] width 141 height 22
click at [1181, 320] on tbody "Capacity Virtual Disk Used 128689.03 GiB Guest VM Disk Capacity 132185.07 GiB G…" at bounding box center [1064, 329] width 384 height 116
click at [1194, 349] on tbody "Capacity Virtual Disk Used 128689.03 GiB Guest VM Disk Capacity 132185.07 GiB G…" at bounding box center [1064, 329] width 384 height 116
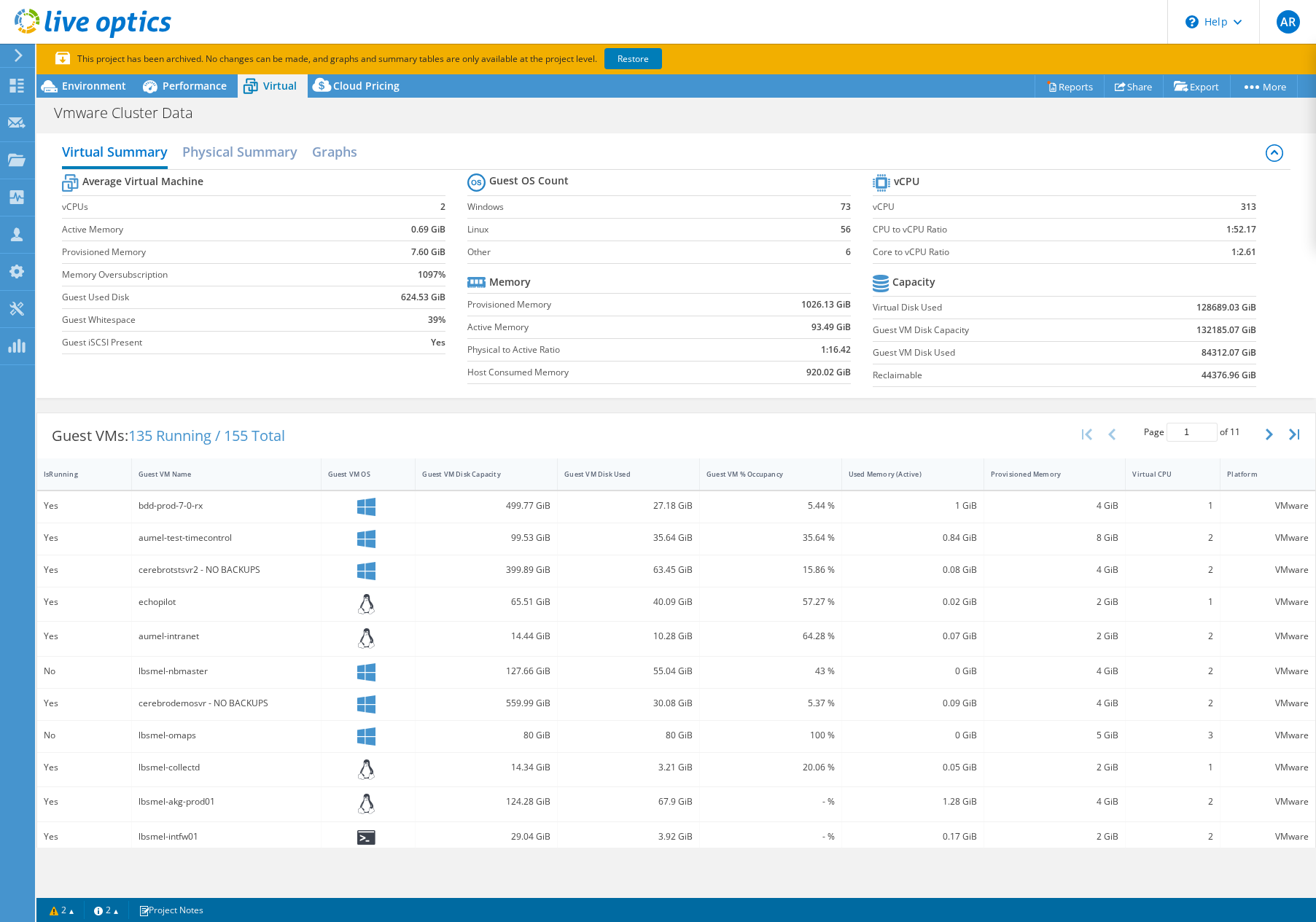
click at [1189, 338] on td "132185.07 GiB" at bounding box center [1186, 329] width 141 height 22
drag, startPoint x: 1197, startPoint y: 313, endPoint x: 1253, endPoint y: 312, distance: 56.0
click at [1253, 312] on section "vCPU vCPU 313 CPU to vCPU Ratio 1:52.17 Core to vCPU Ratio 1:2.61 Capacity Virt…" at bounding box center [1075, 282] width 405 height 224
click at [1243, 308] on b "128689.03 GiB" at bounding box center [1225, 308] width 59 height 15
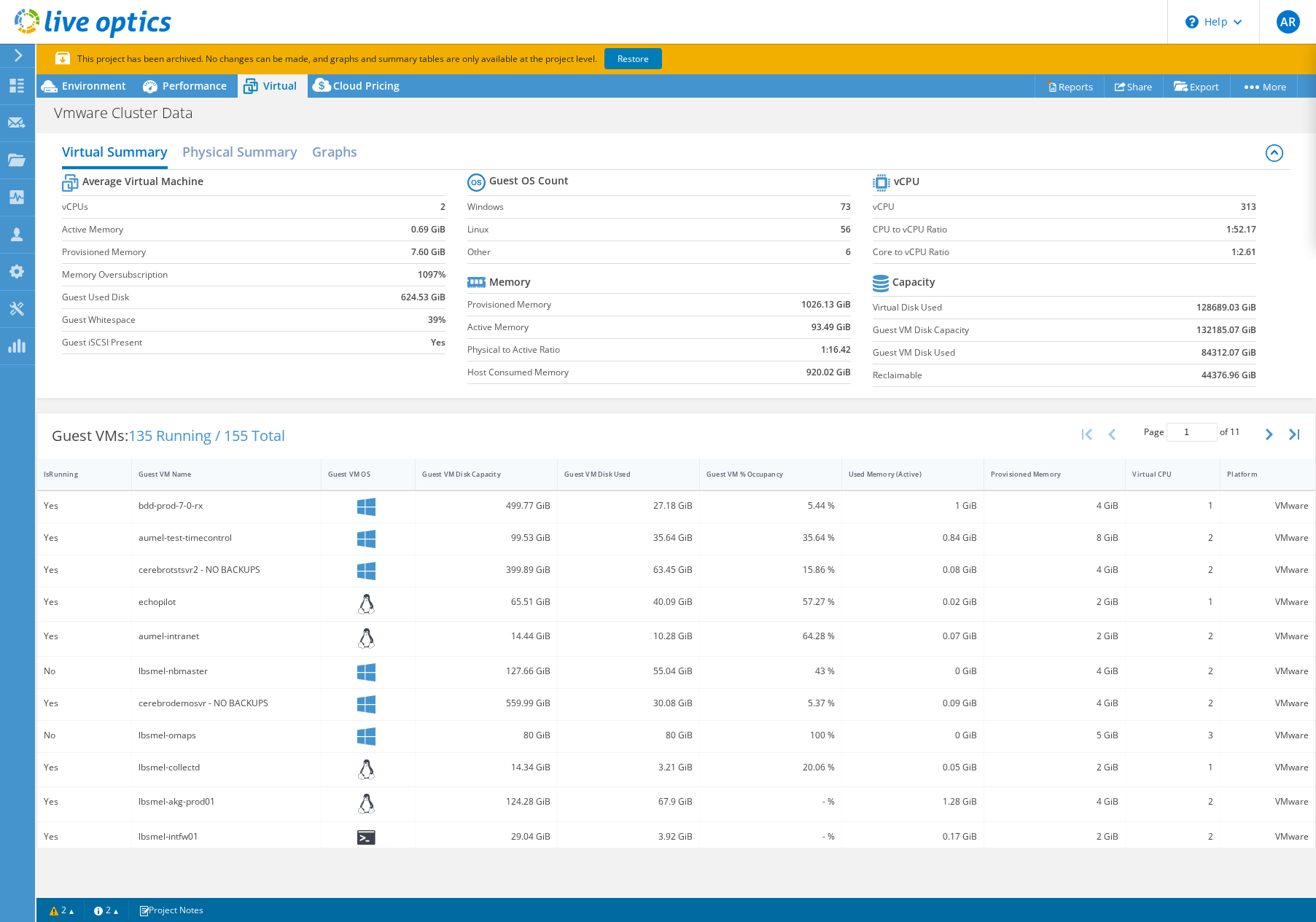
drag, startPoint x: 1179, startPoint y: 381, endPoint x: 1180, endPoint y: 372, distance: 9.1
click at [1179, 380] on td "44376.96 GiB" at bounding box center [1186, 375] width 141 height 22
drag, startPoint x: 1186, startPoint y: 350, endPoint x: 1217, endPoint y: 338, distance: 33.2
click at [1236, 350] on td "84312.07 GiB" at bounding box center [1186, 351] width 141 height 22
click at [1180, 313] on td "128689.03 GiB" at bounding box center [1186, 307] width 141 height 22
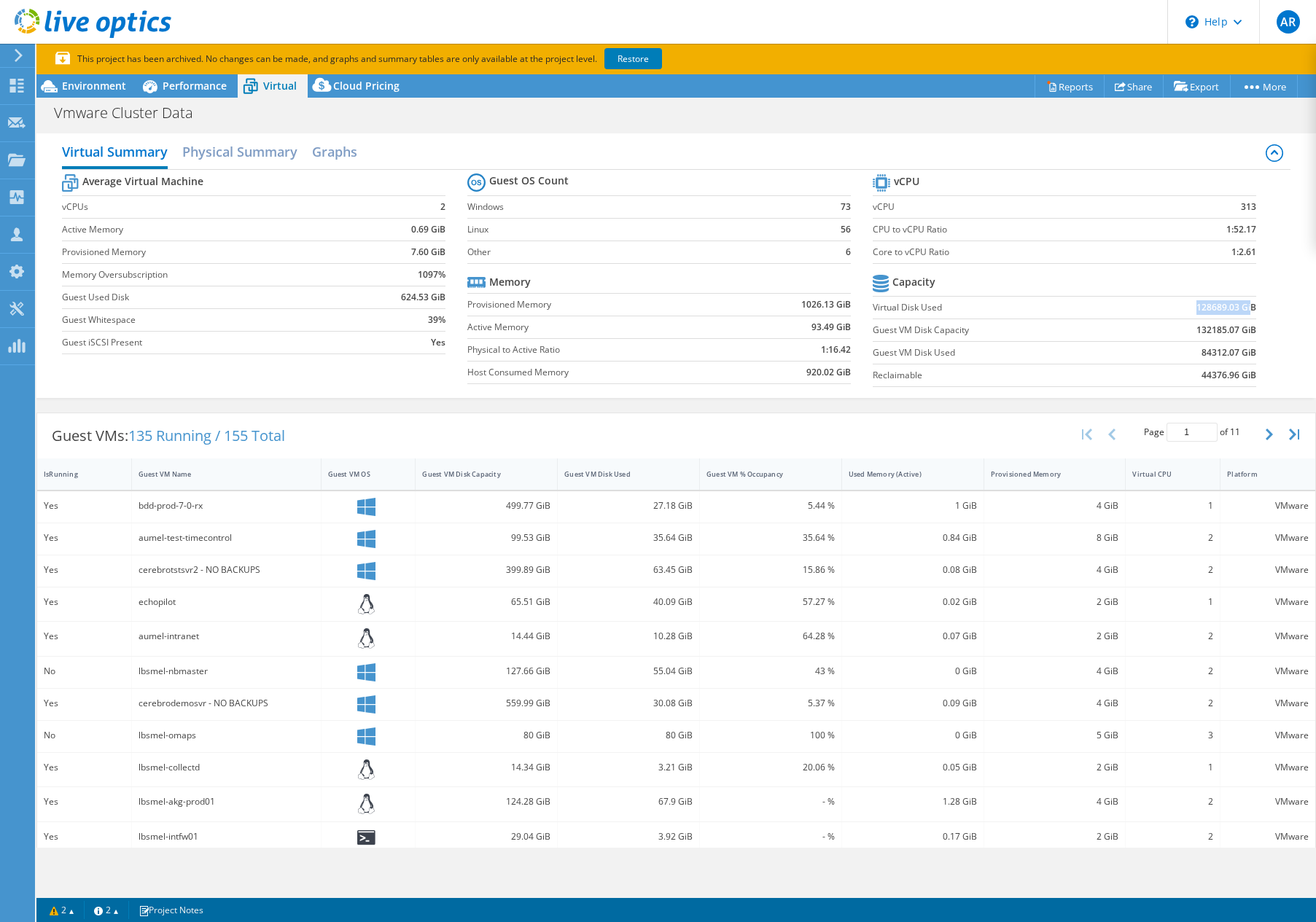
drag, startPoint x: 1182, startPoint y: 310, endPoint x: 1241, endPoint y: 307, distance: 59.1
click at [1241, 307] on td "128689.03 GiB" at bounding box center [1186, 307] width 141 height 22
drag, startPoint x: 1191, startPoint y: 350, endPoint x: 1246, endPoint y: 351, distance: 55.0
click at [1244, 349] on b "84312.07 GiB" at bounding box center [1228, 352] width 55 height 15
drag, startPoint x: 1254, startPoint y: 366, endPoint x: 1253, endPoint y: 358, distance: 8.1
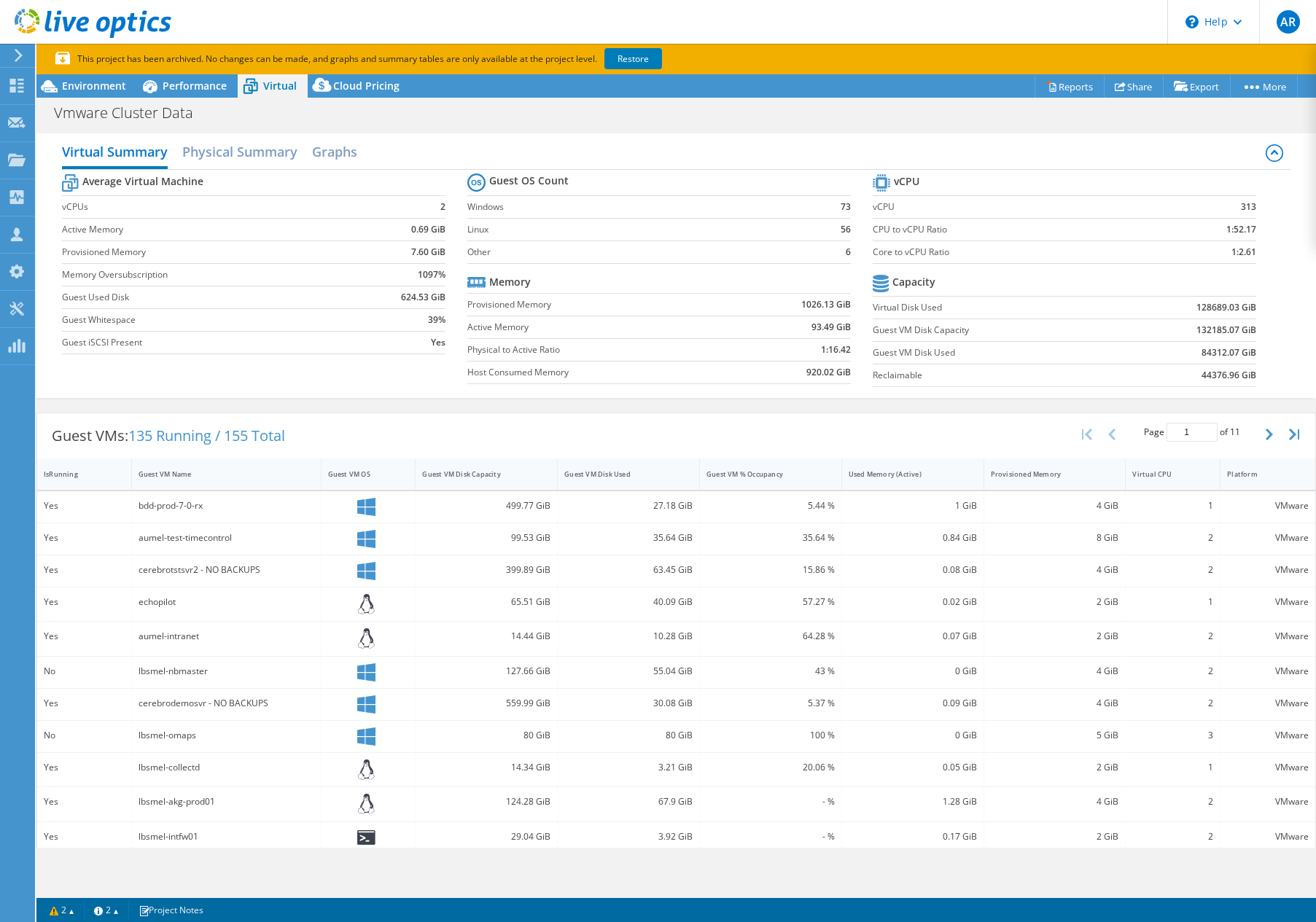
click at [1253, 358] on section "vCPU vCPU 313 CPU to vCPU Ratio 1:52.17 Core to vCPU Ratio 1:2.61 Capacity Virt…" at bounding box center [1075, 282] width 405 height 224
drag, startPoint x: 1242, startPoint y: 348, endPoint x: 1171, endPoint y: 355, distance: 71.3
click at [1171, 355] on section "vCPU vCPU 313 CPU to vCPU Ratio 1:52.17 Core to vCPU Ratio 1:2.61 Capacity Virt…" at bounding box center [1075, 282] width 405 height 224
click at [1171, 355] on td "84312.07 GiB" at bounding box center [1186, 351] width 141 height 22
drag, startPoint x: 1173, startPoint y: 352, endPoint x: 1243, endPoint y: 355, distance: 70.1
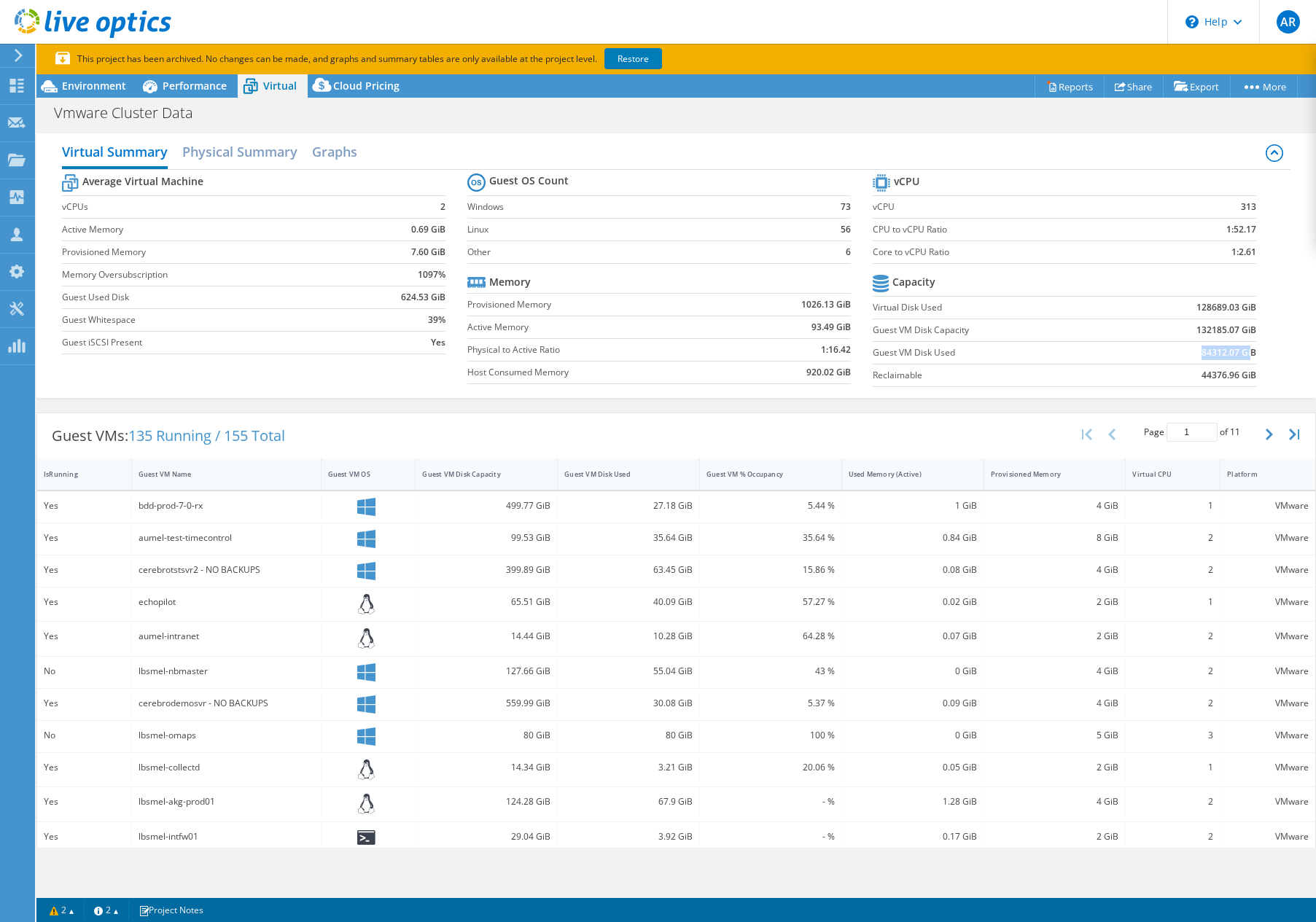
click at [1243, 355] on td "84312.07 GiB" at bounding box center [1186, 351] width 141 height 22
click at [520, 481] on div "Guest VM Disk Capacity" at bounding box center [477, 474] width 124 height 22
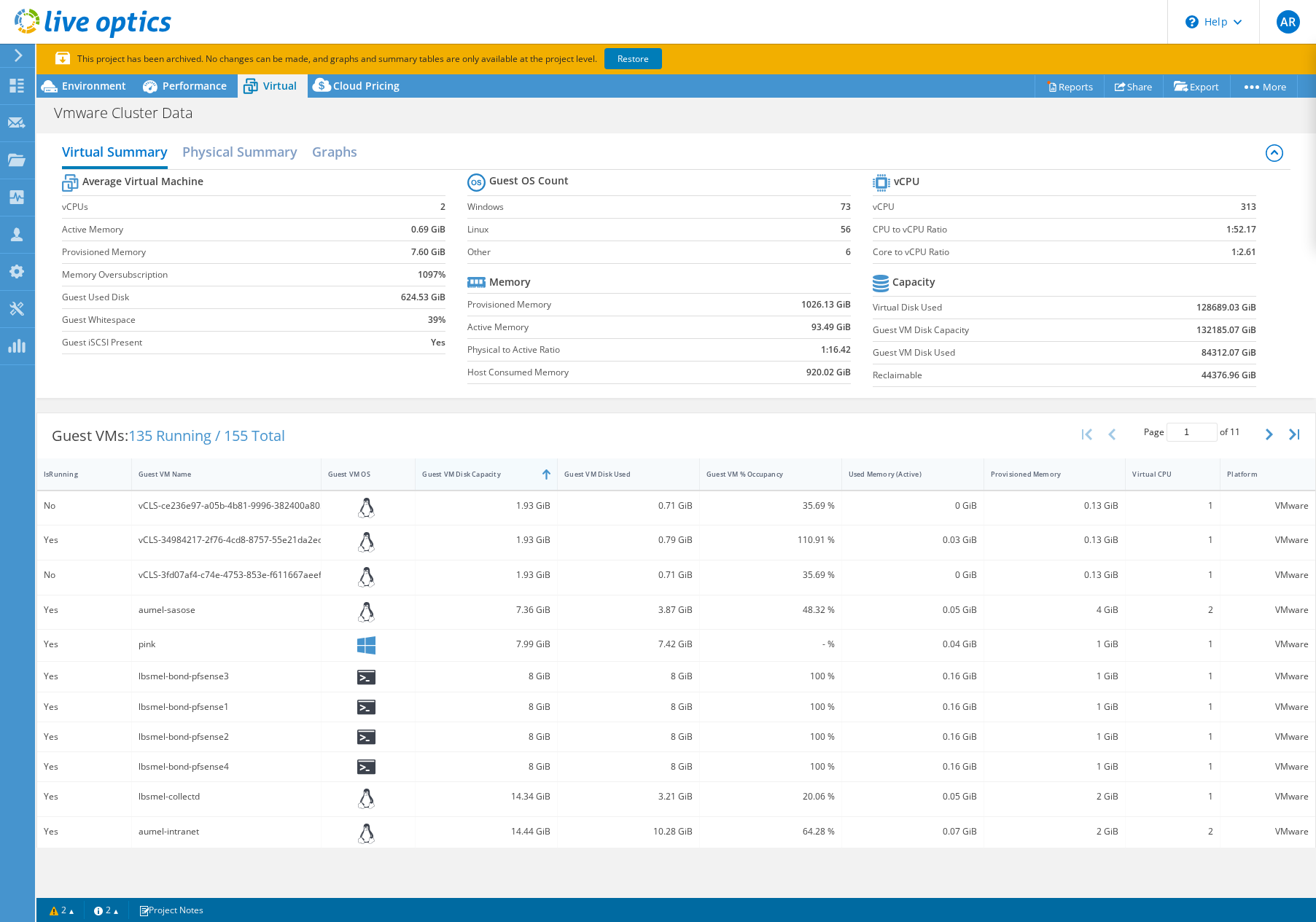
click at [544, 473] on div at bounding box center [557, 474] width 26 height 31
click at [476, 468] on div "Guest VM Disk Capacity" at bounding box center [477, 474] width 124 height 22
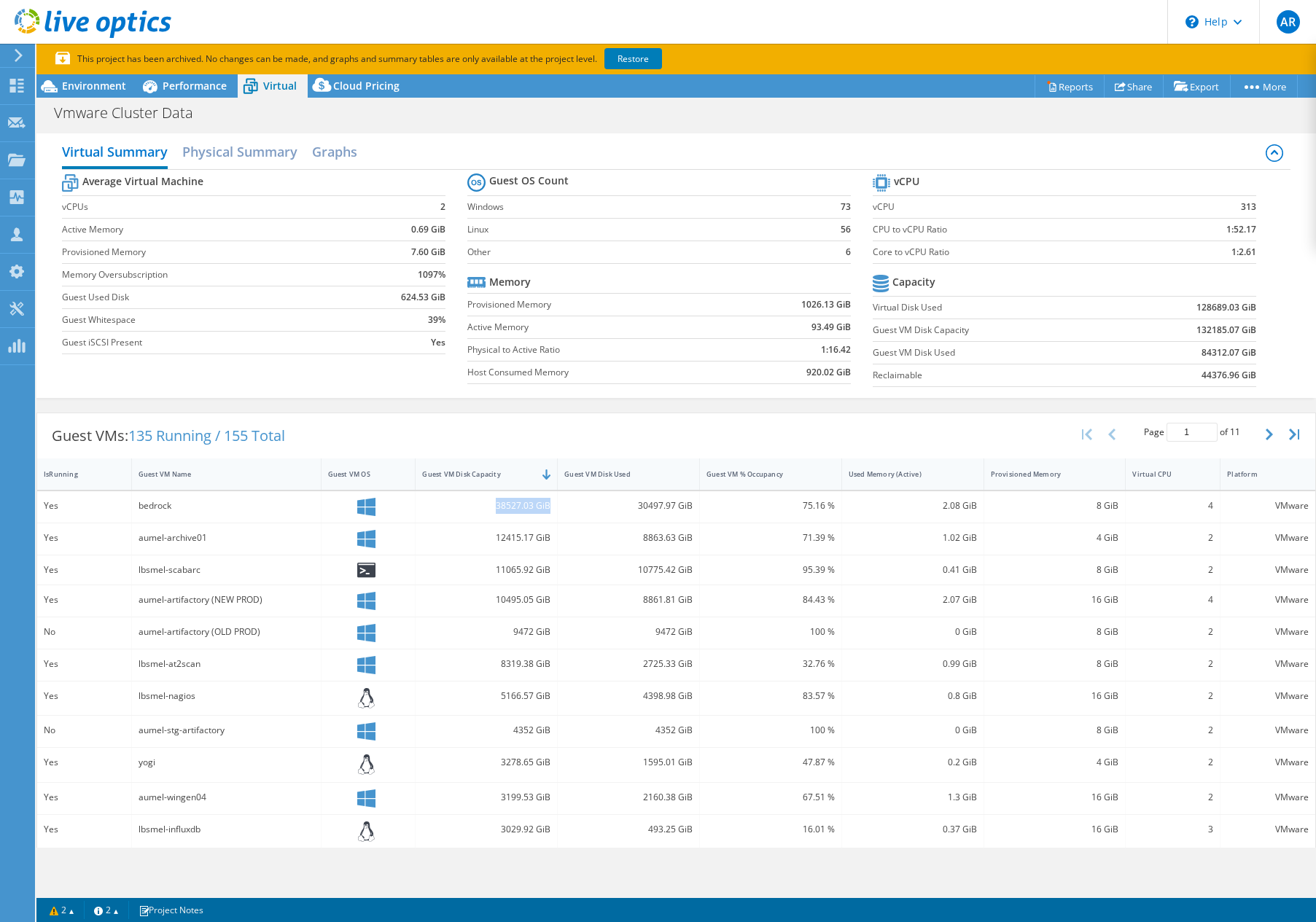
drag, startPoint x: 477, startPoint y: 506, endPoint x: 550, endPoint y: 499, distance: 73.3
click at [550, 499] on div "38527.03 GiB" at bounding box center [487, 507] width 142 height 31
drag, startPoint x: 500, startPoint y: 504, endPoint x: 606, endPoint y: 462, distance: 114.0
click at [606, 463] on div "Guest VM Disk Used" at bounding box center [619, 474] width 124 height 22
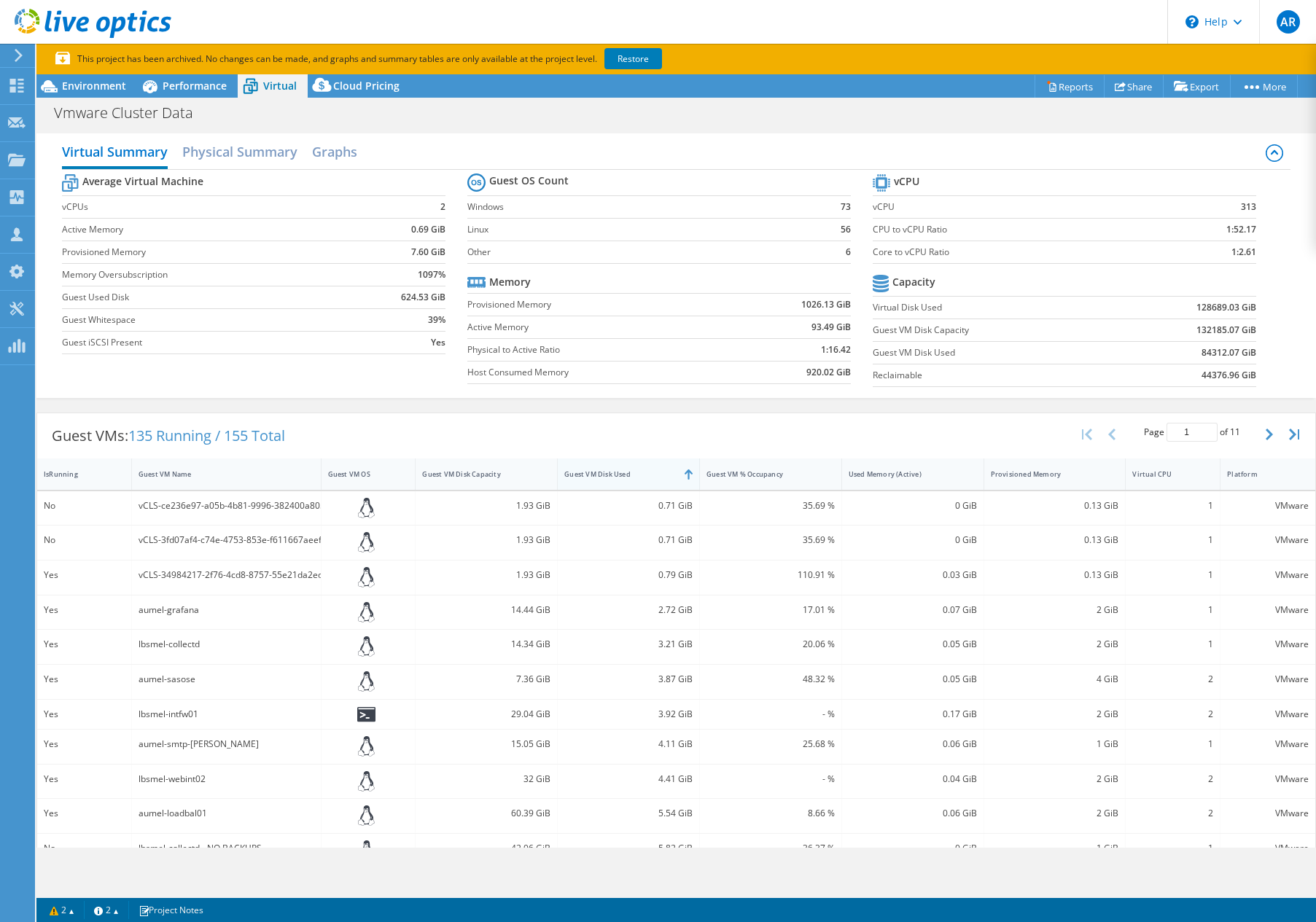
click at [597, 476] on div "Guest VM Disk Used" at bounding box center [620, 474] width 111 height 10
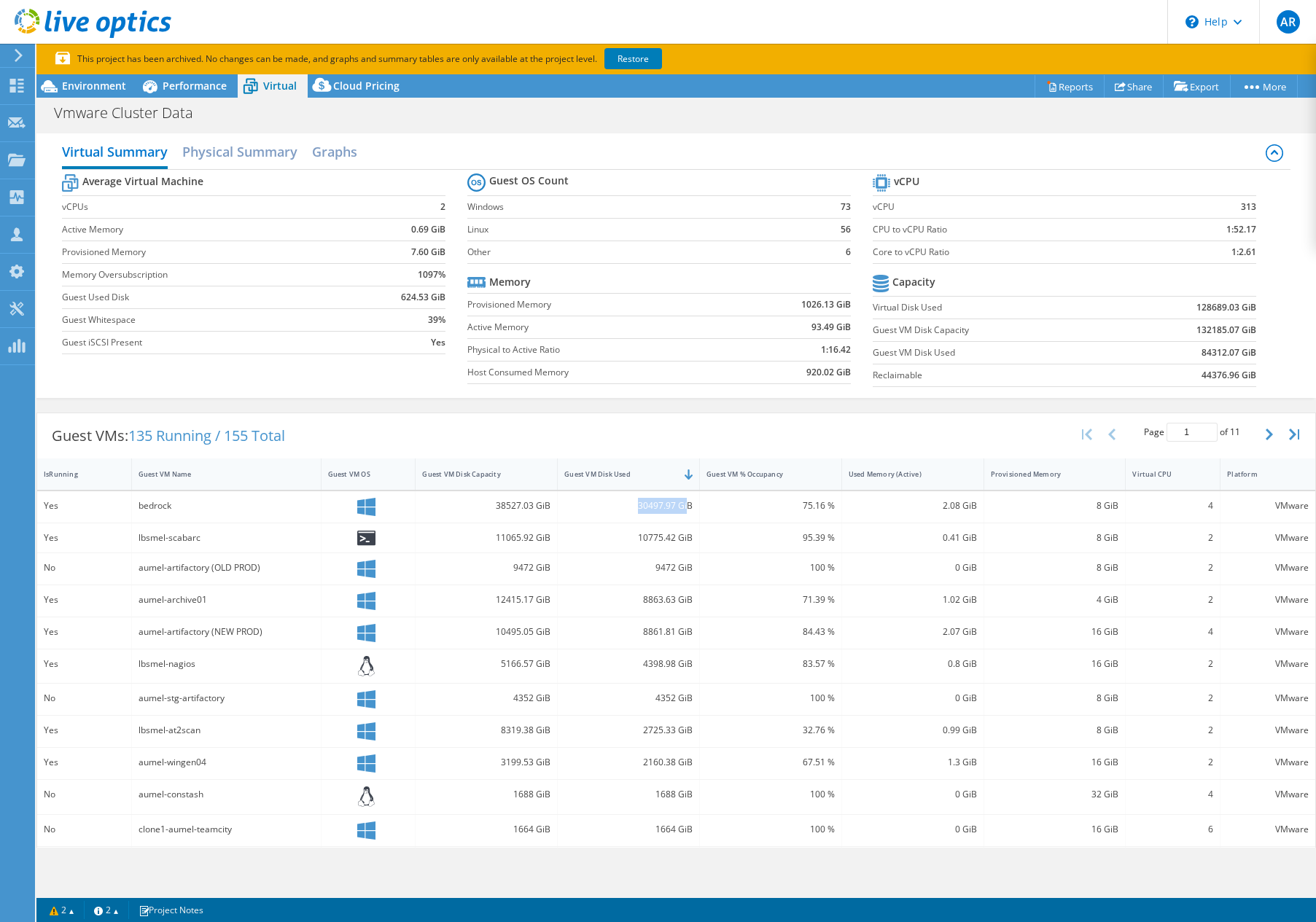
drag, startPoint x: 617, startPoint y: 508, endPoint x: 680, endPoint y: 506, distance: 63.0
click at [680, 506] on div "30497.97 GiB" at bounding box center [629, 505] width 128 height 16
drag, startPoint x: 687, startPoint y: 505, endPoint x: 608, endPoint y: 500, distance: 79.2
click at [608, 500] on div "30497.97 GiB" at bounding box center [629, 507] width 142 height 31
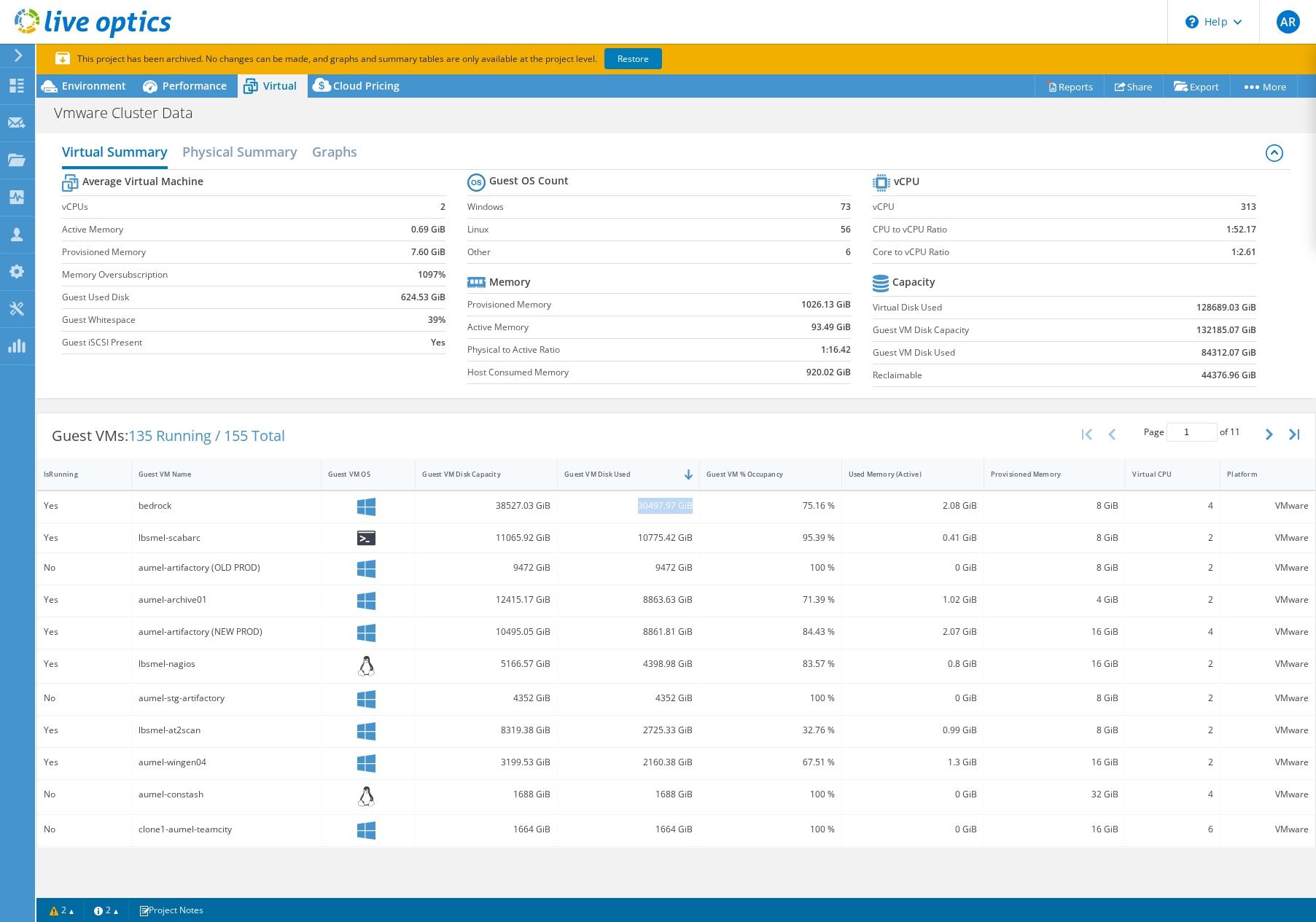
click at [608, 500] on div "30497.97 GiB" at bounding box center [629, 505] width 128 height 16
drag, startPoint x: 608, startPoint y: 504, endPoint x: 689, endPoint y: 508, distance: 81.1
click at [689, 508] on div "30497.97 GiB" at bounding box center [629, 507] width 142 height 31
drag, startPoint x: 688, startPoint y: 507, endPoint x: 573, endPoint y: 501, distance: 115.2
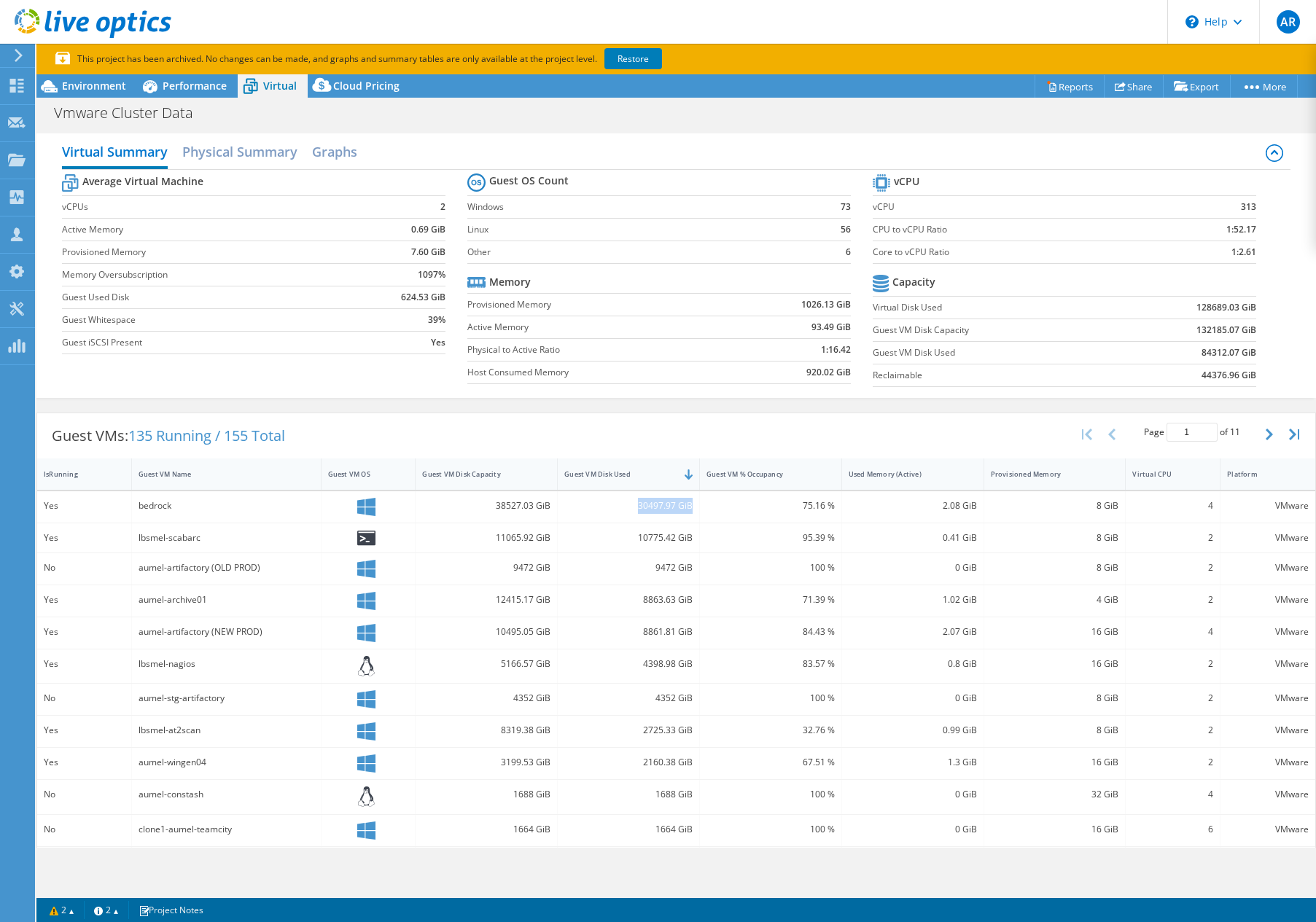
click at [573, 500] on div "30497.97 GiB" at bounding box center [629, 507] width 142 height 31
drag, startPoint x: 616, startPoint y: 506, endPoint x: 627, endPoint y: 509, distance: 11.4
click at [616, 508] on div "30497.97 GiB" at bounding box center [629, 505] width 128 height 16
click at [680, 506] on div "30497.97 GiB" at bounding box center [629, 505] width 128 height 16
drag, startPoint x: 653, startPoint y: 506, endPoint x: 702, endPoint y: 507, distance: 49.0
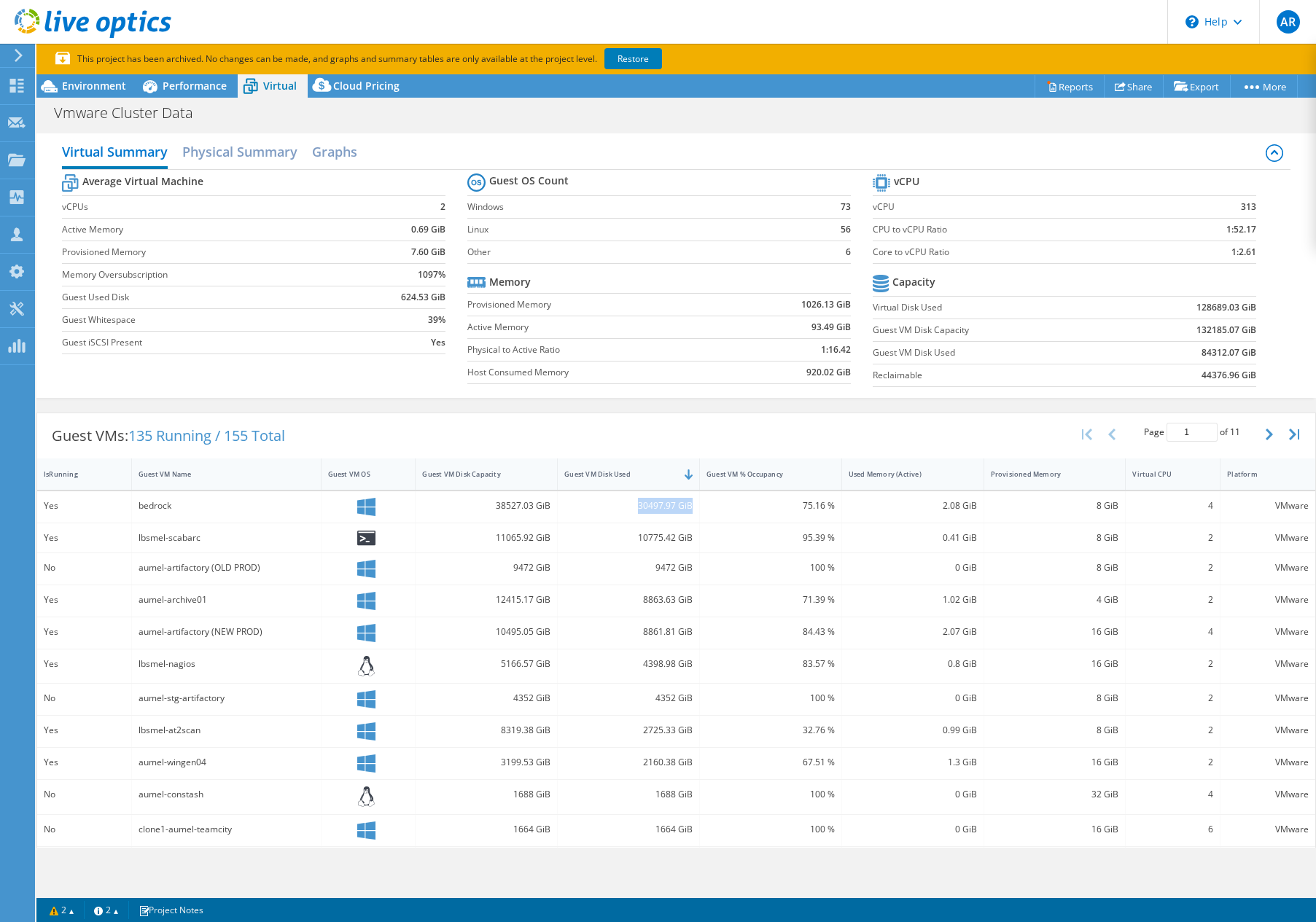
click at [701, 507] on div "Yes bedrock 38527.03 GiB 30497.97 GiB 75.16 % 2.08 GiB 8 GiB 4 VMware" at bounding box center [676, 507] width 1278 height 31
